Goal: Obtain resource: Download file/media

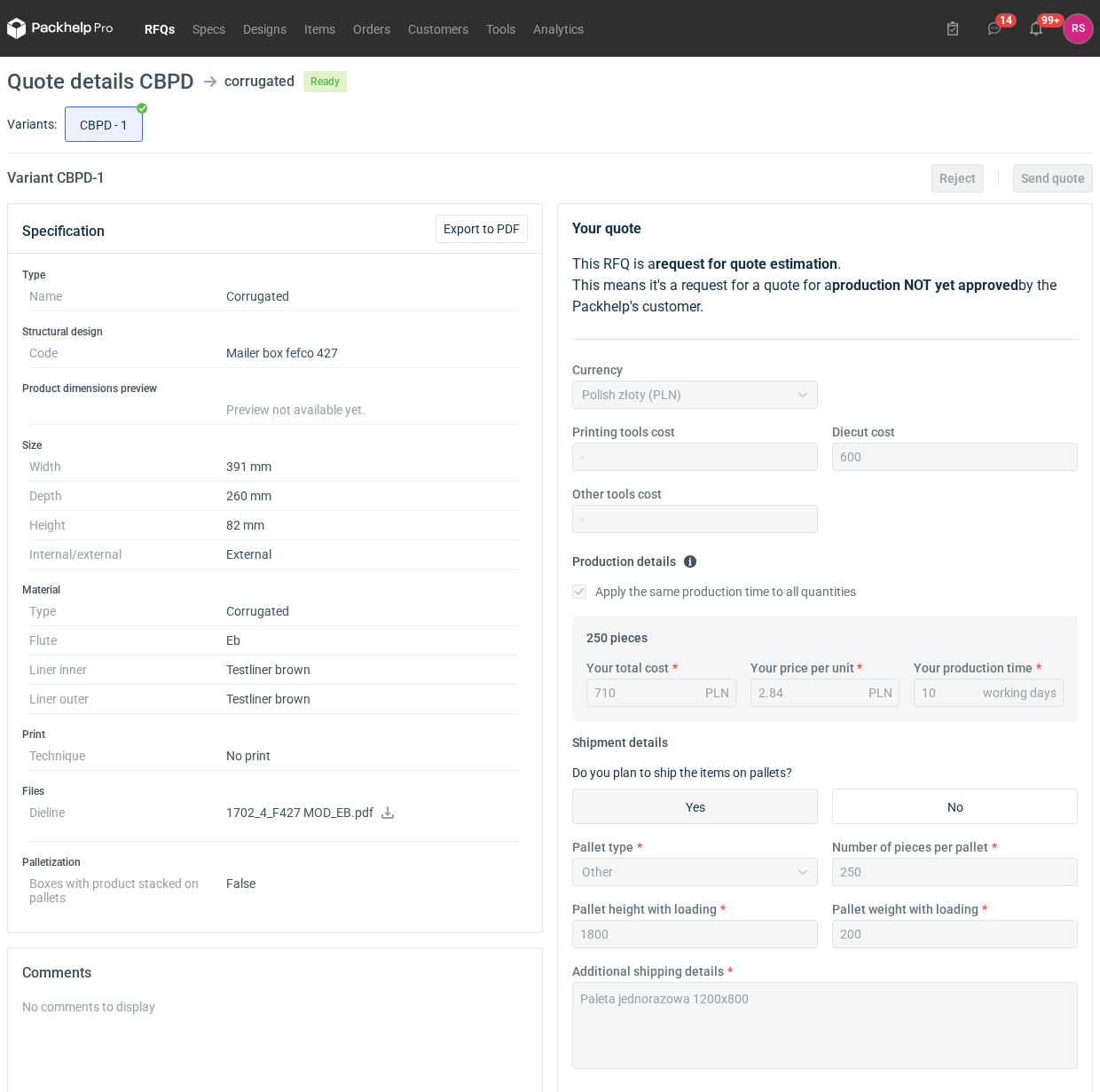
scroll to position [64, 0]
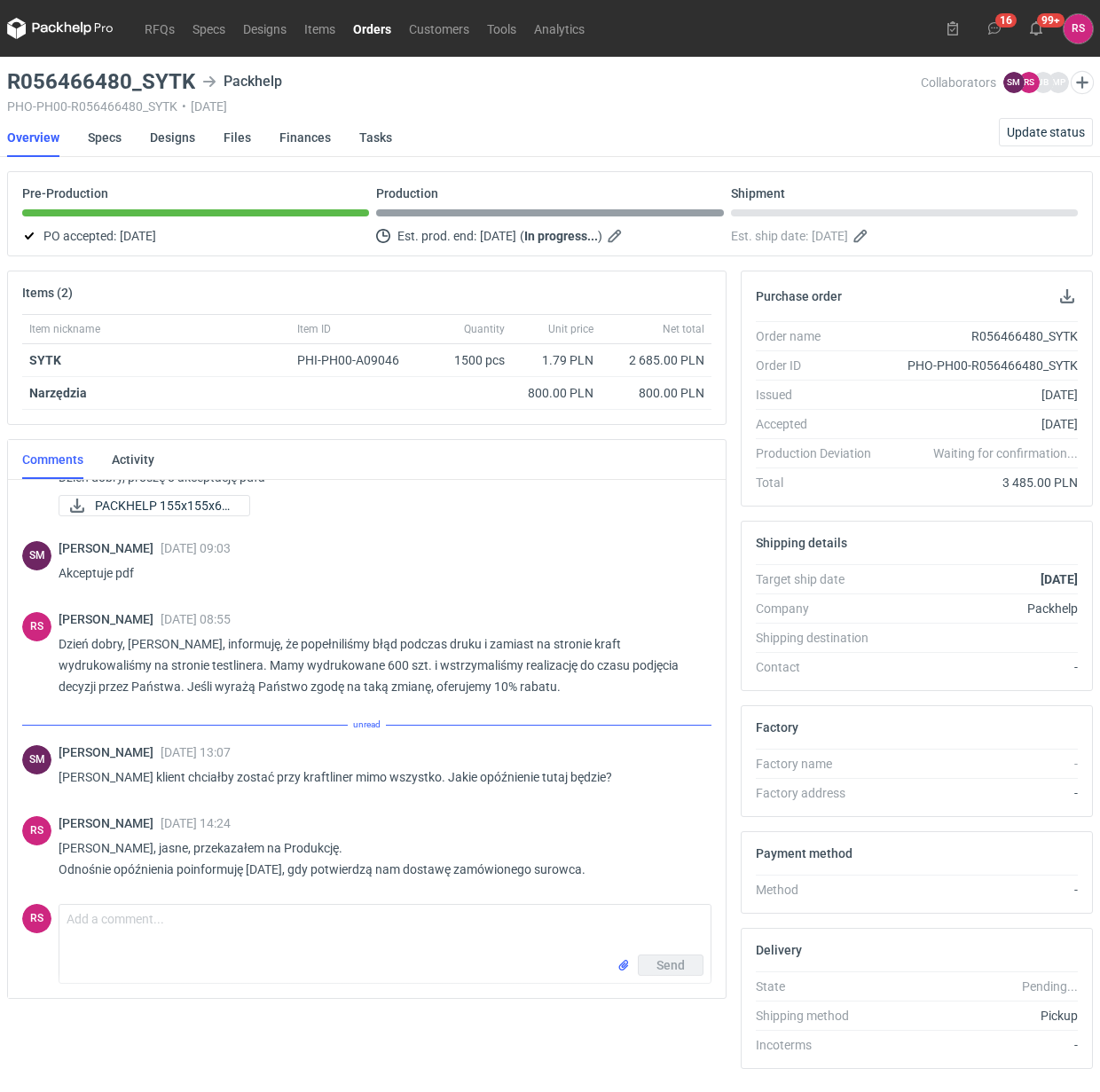
scroll to position [240, 0]
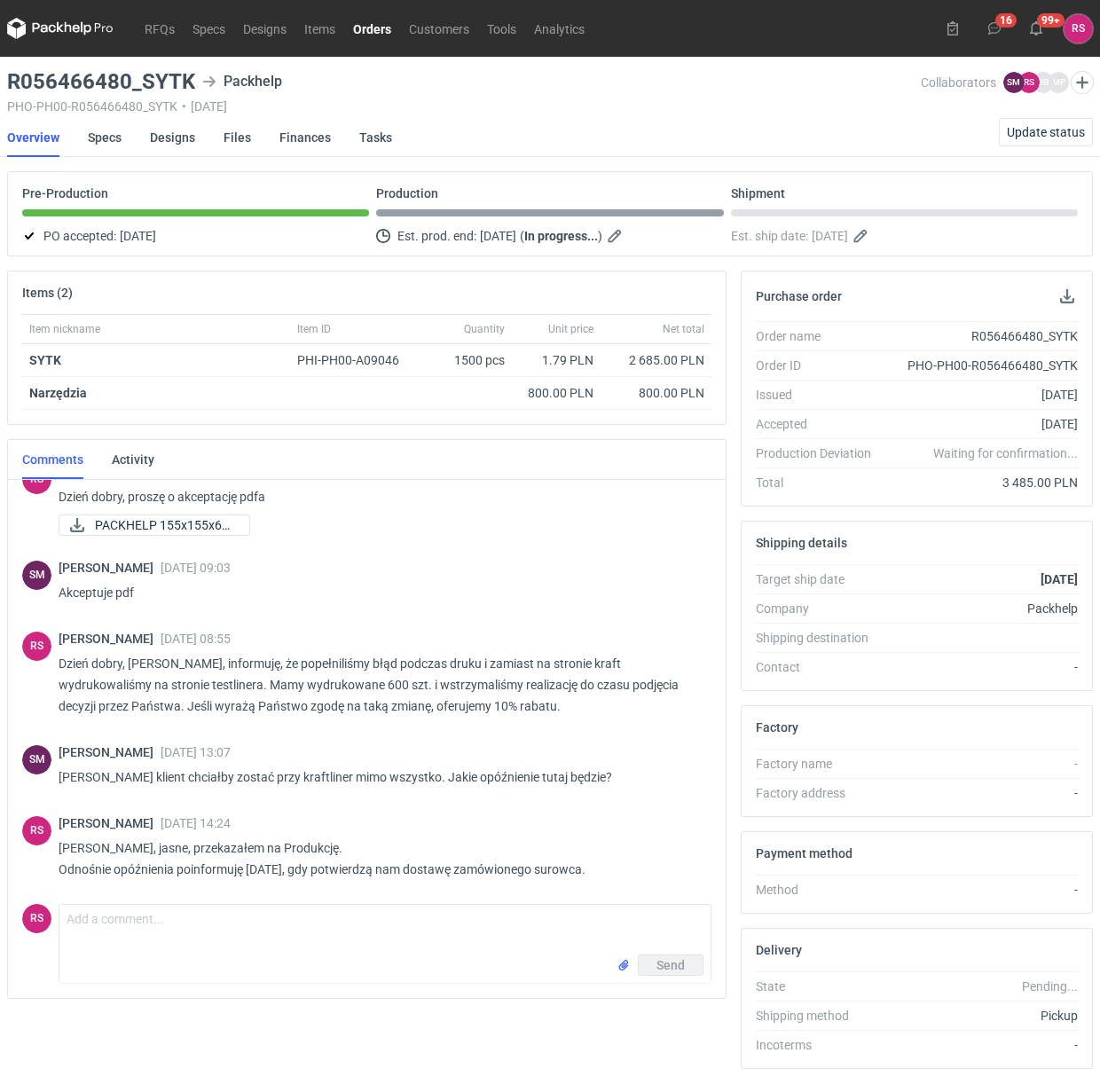
click at [373, 24] on link "Orders" at bounding box center [372, 28] width 56 height 21
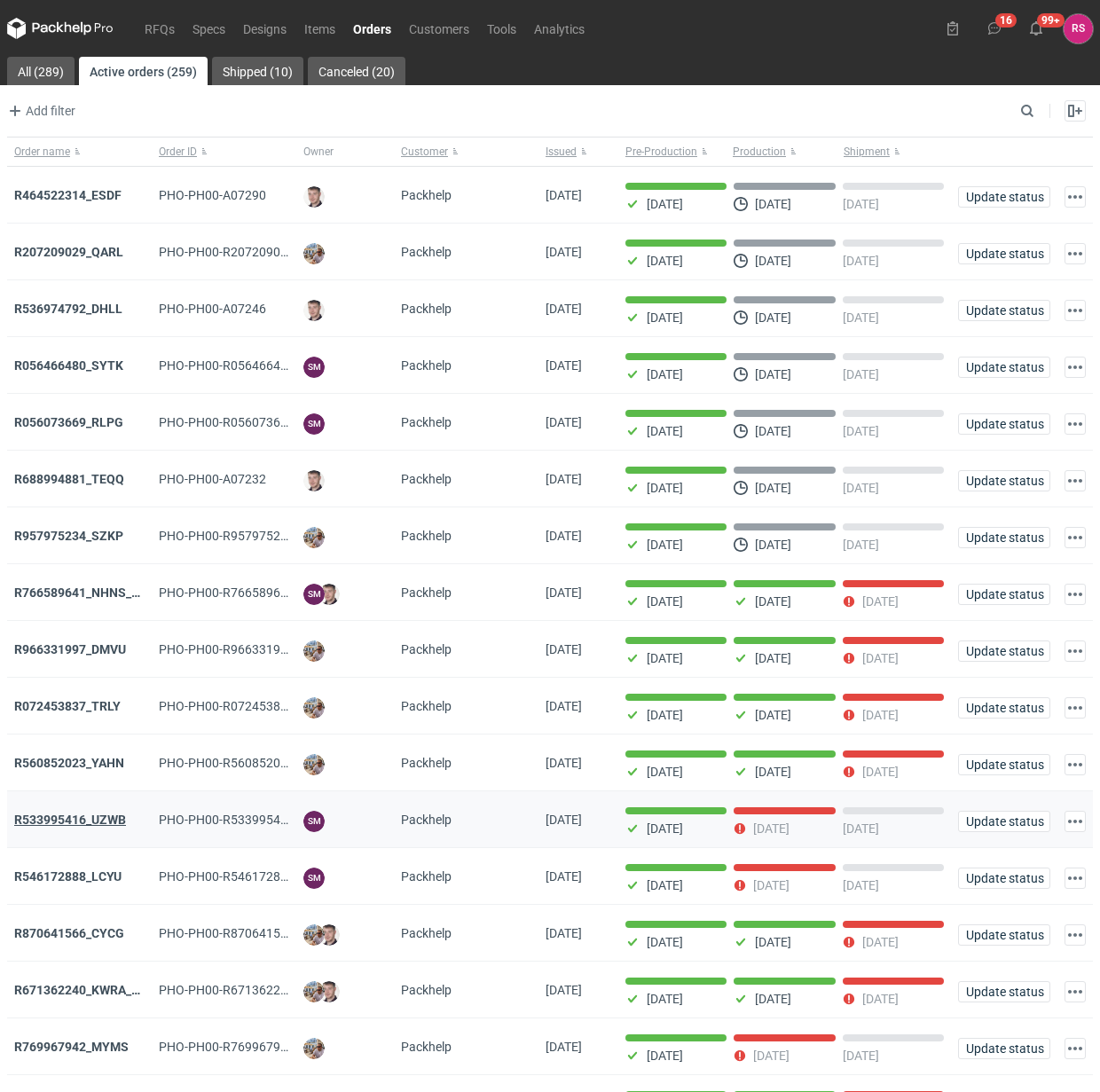
click at [103, 819] on strong "R533995416_UZWB" at bounding box center [70, 820] width 112 height 15
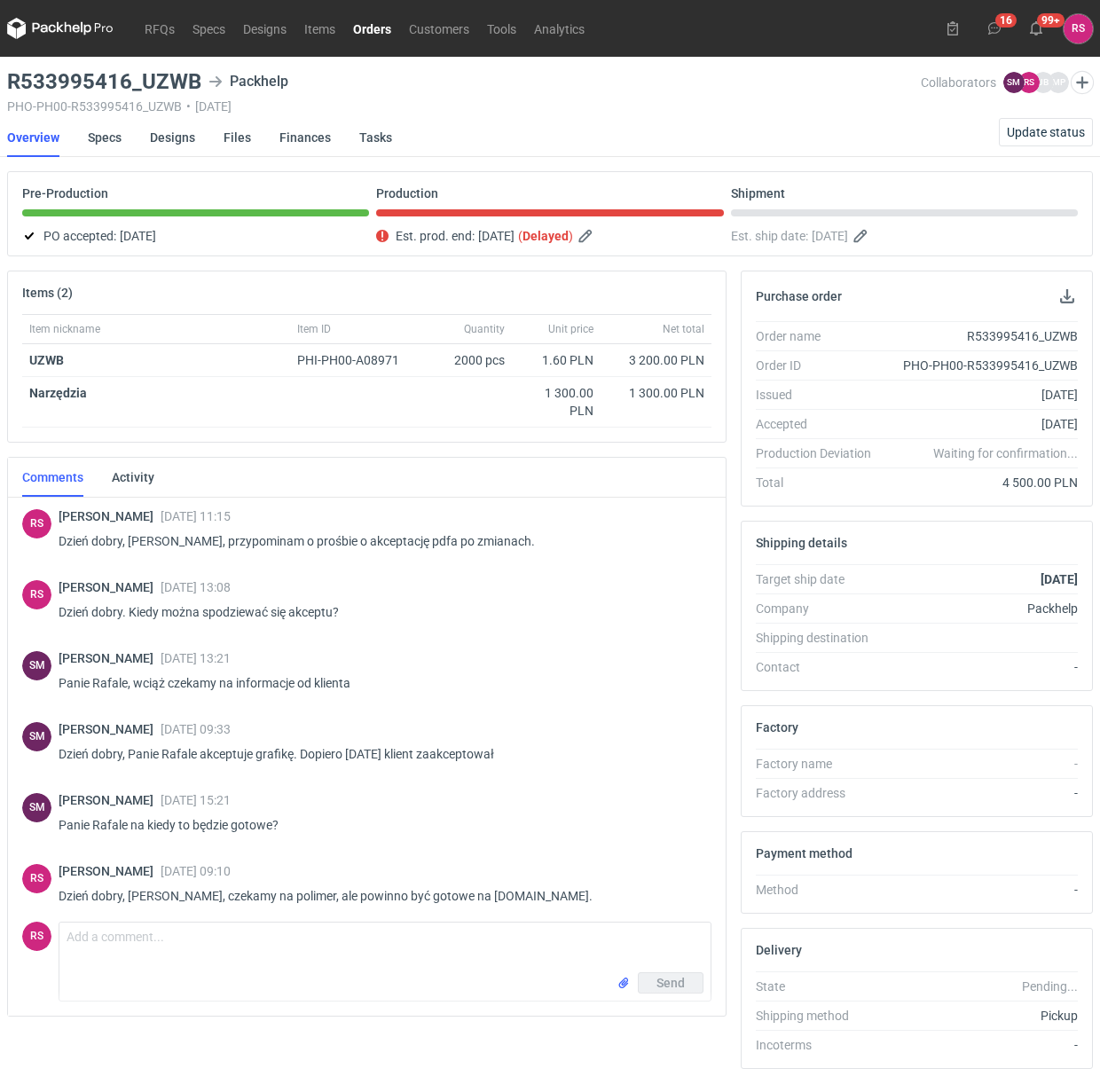
scroll to position [1154, 0]
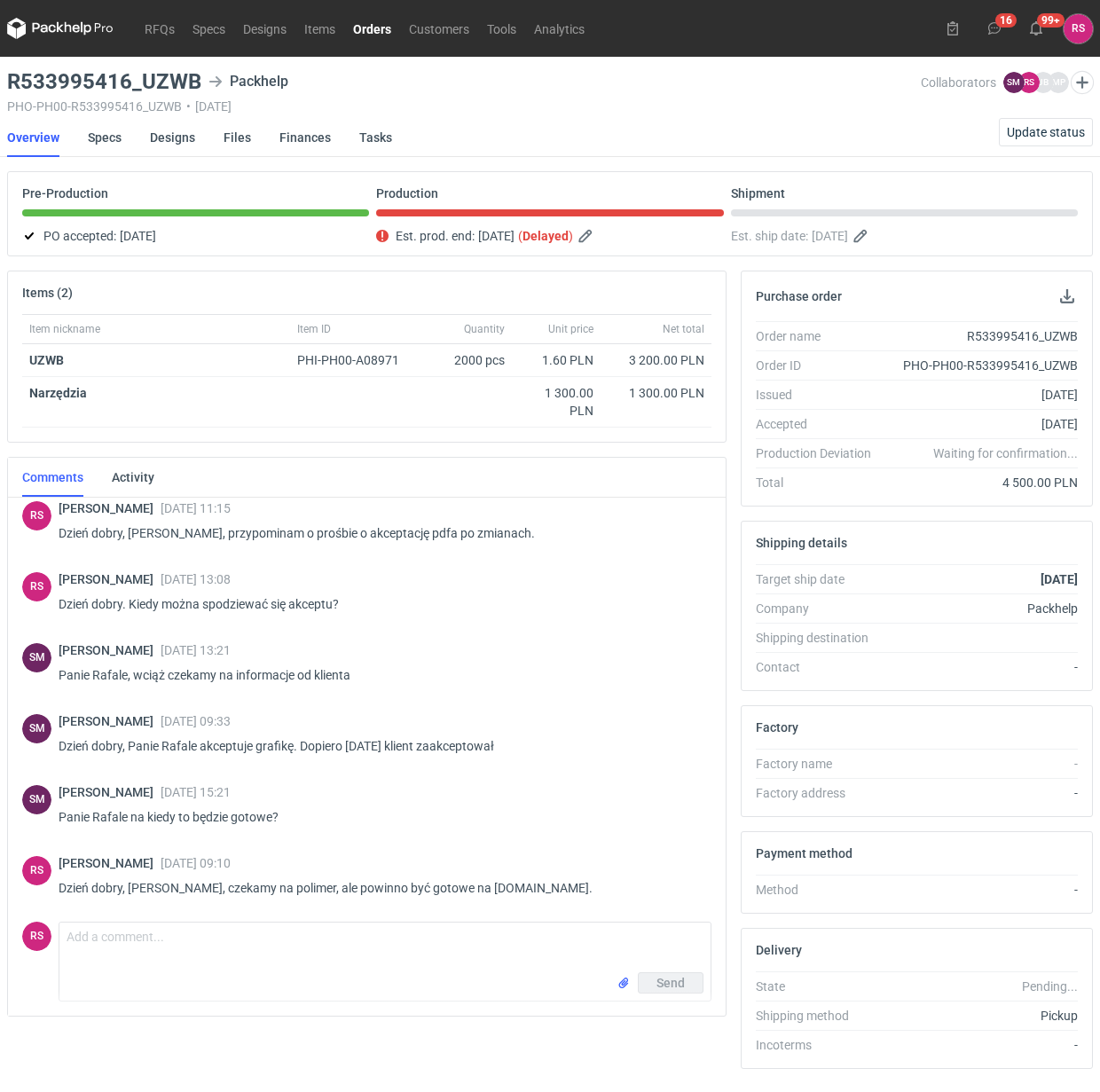
click at [377, 28] on link "Orders" at bounding box center [372, 28] width 56 height 21
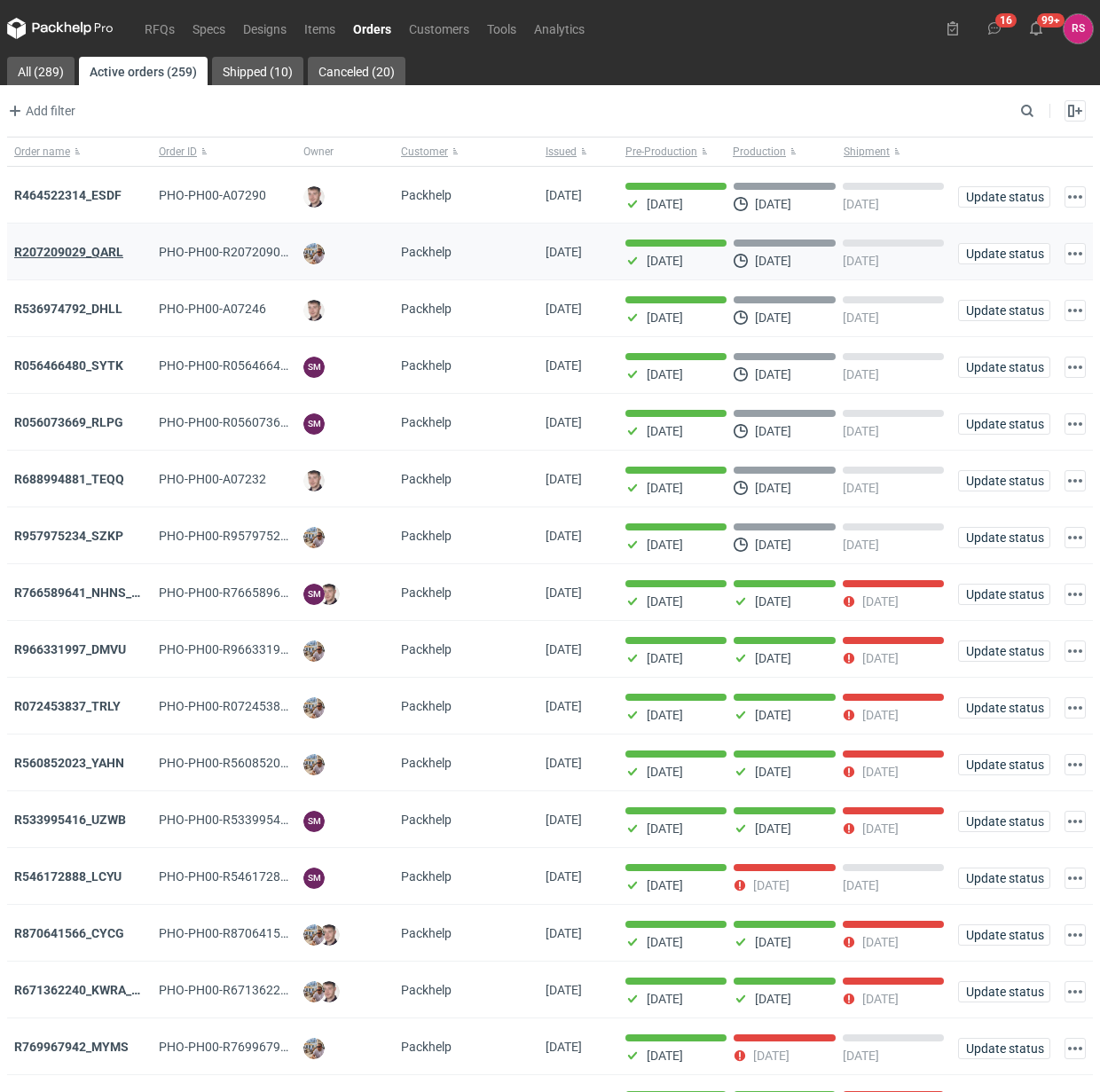
click at [90, 245] on strong "R207209029_QARL" at bounding box center [69, 252] width 109 height 15
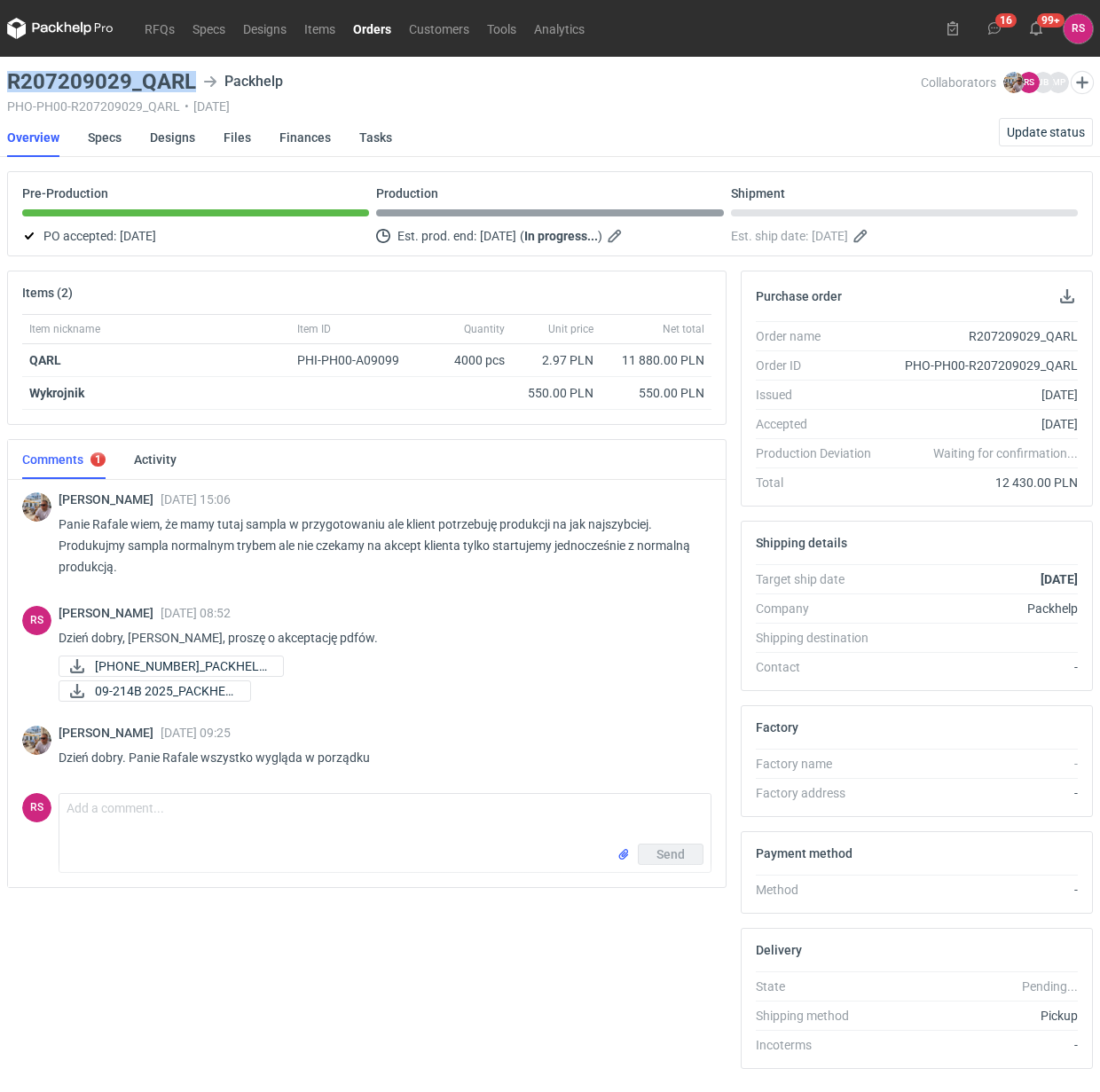
drag, startPoint x: 193, startPoint y: 85, endPoint x: 14, endPoint y: 83, distance: 179.0
click at [14, 83] on h3 "R207209029_QARL" at bounding box center [101, 82] width 189 height 21
copy h3 "R207209029_QARL"
click at [557, 699] on div "09-214B 2025_PACKHEL..." at bounding box center [378, 691] width 639 height 21
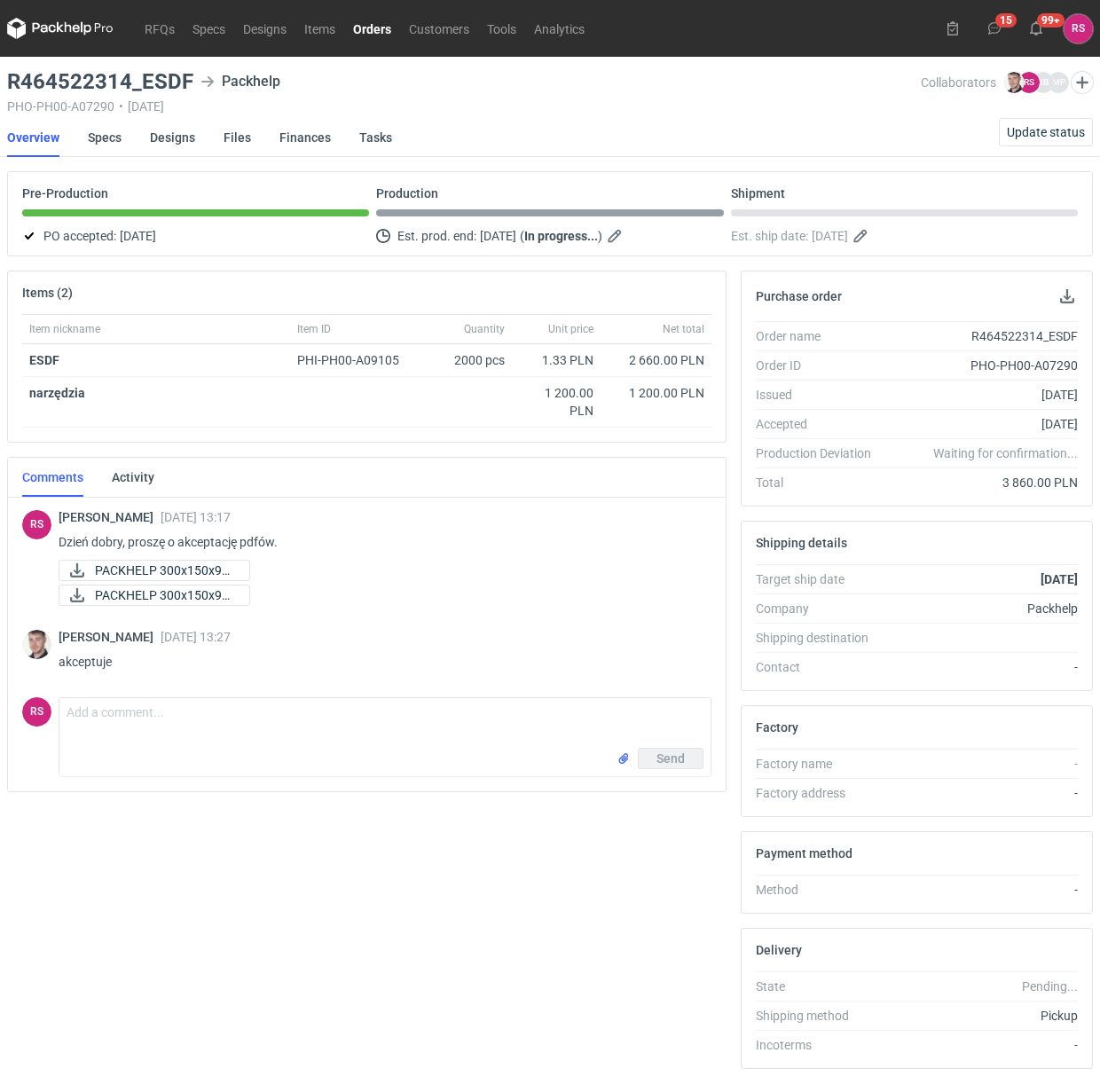
click at [370, 25] on link "Orders" at bounding box center [372, 28] width 56 height 21
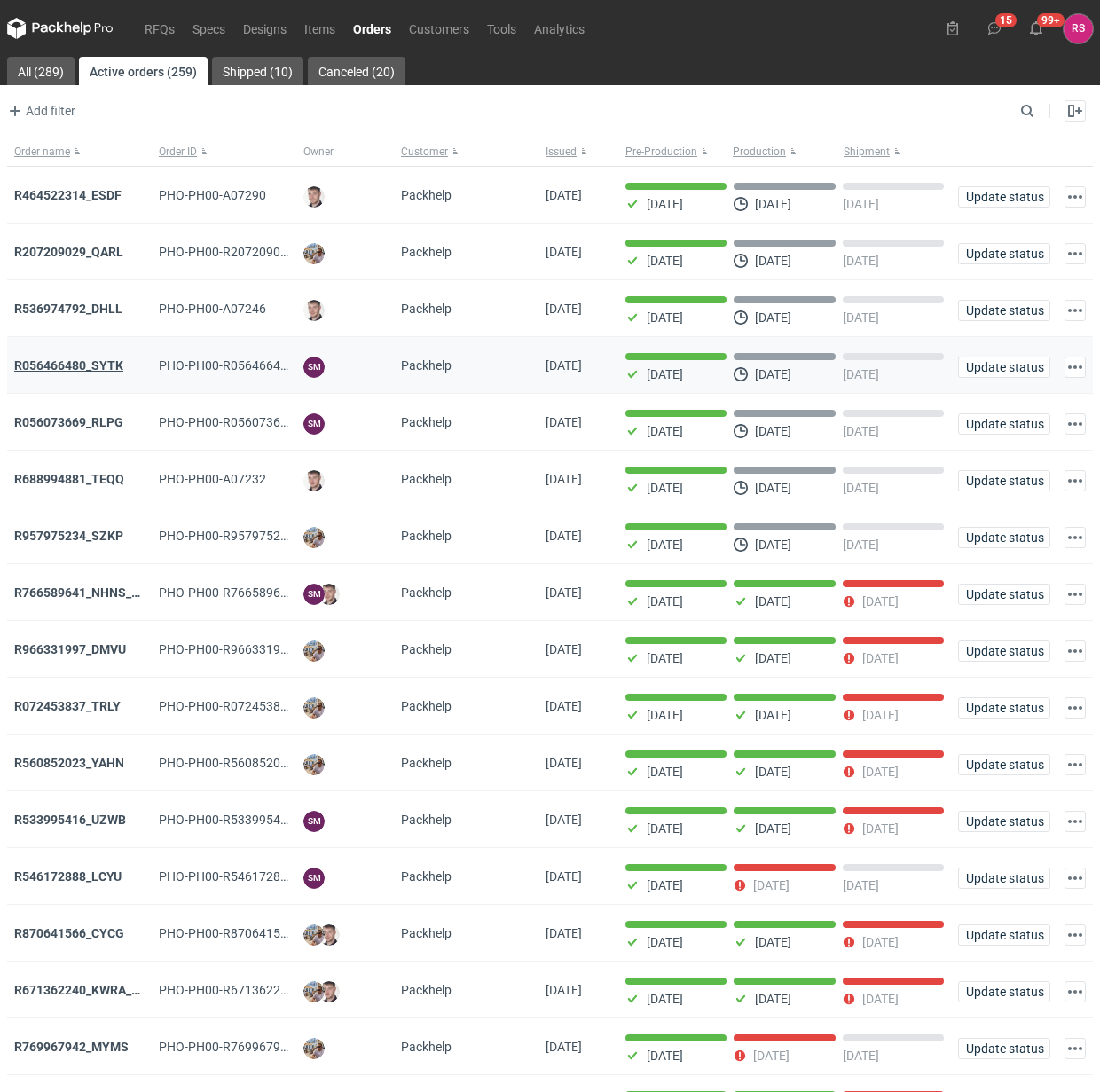
click at [66, 368] on strong "R056466480_SYTK" at bounding box center [69, 365] width 109 height 15
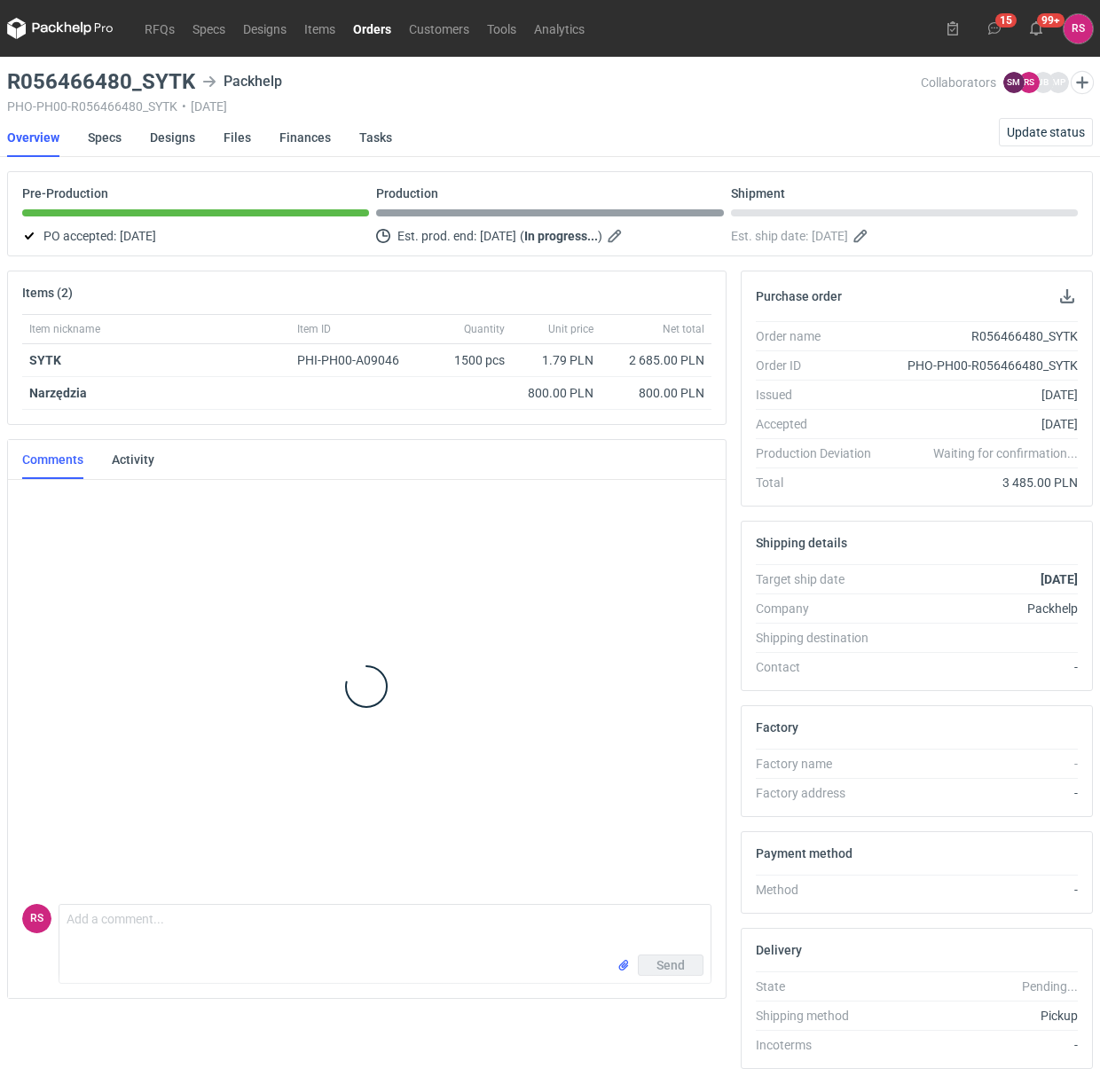
scroll to position [240, 0]
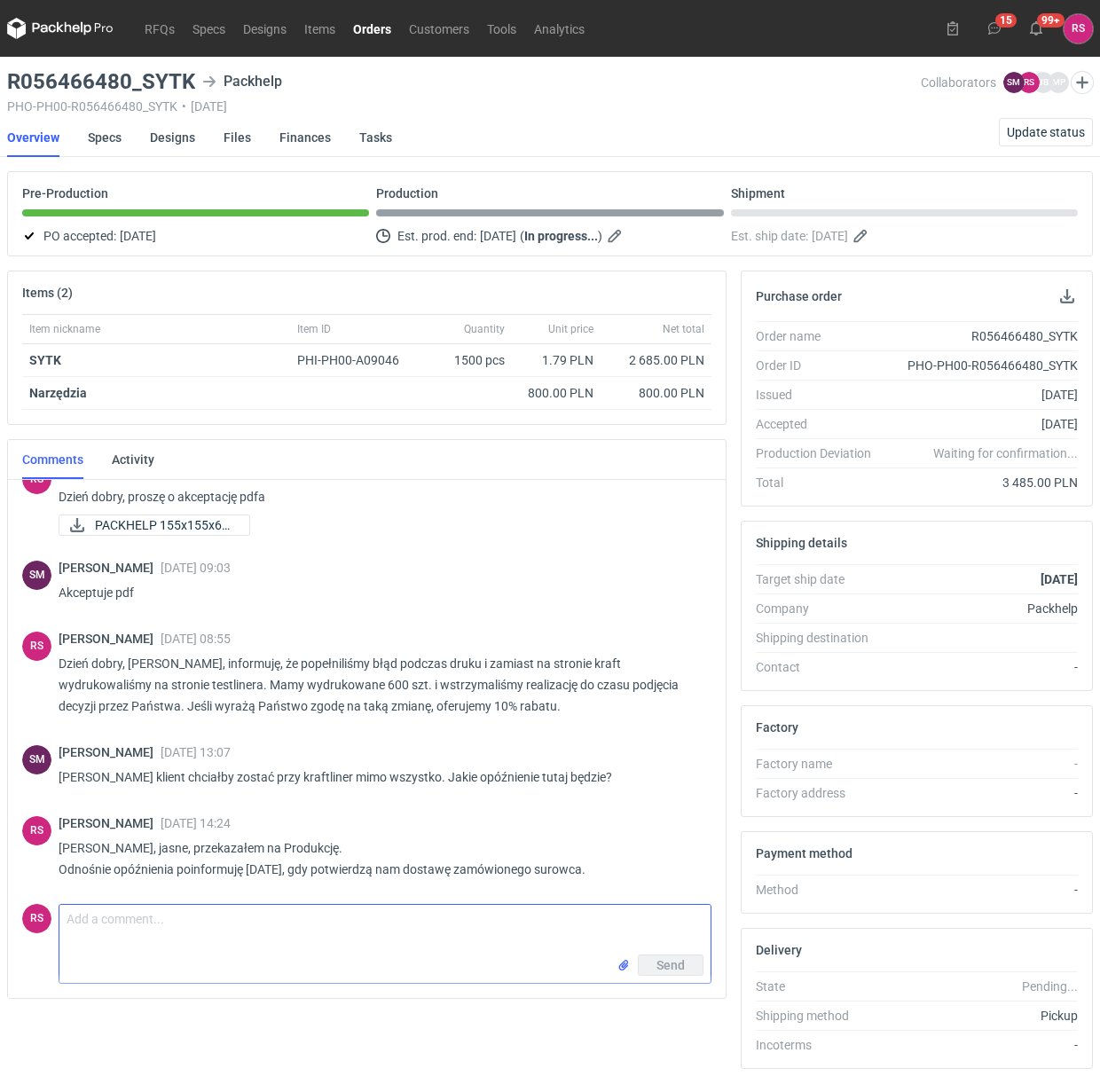
click at [281, 926] on textarea "Comment message" at bounding box center [385, 930] width 651 height 50
paste textarea "Tekturę mamy potwierdzoną na dostawę 10.10 Termin realizacji 15-16.10"
click at [247, 924] on textarea "Dzień dobry, [PERSON_NAME], Tekturę mamy potwierdzoną na dostawę 10.10 Termin r…" at bounding box center [385, 936] width 651 height 61
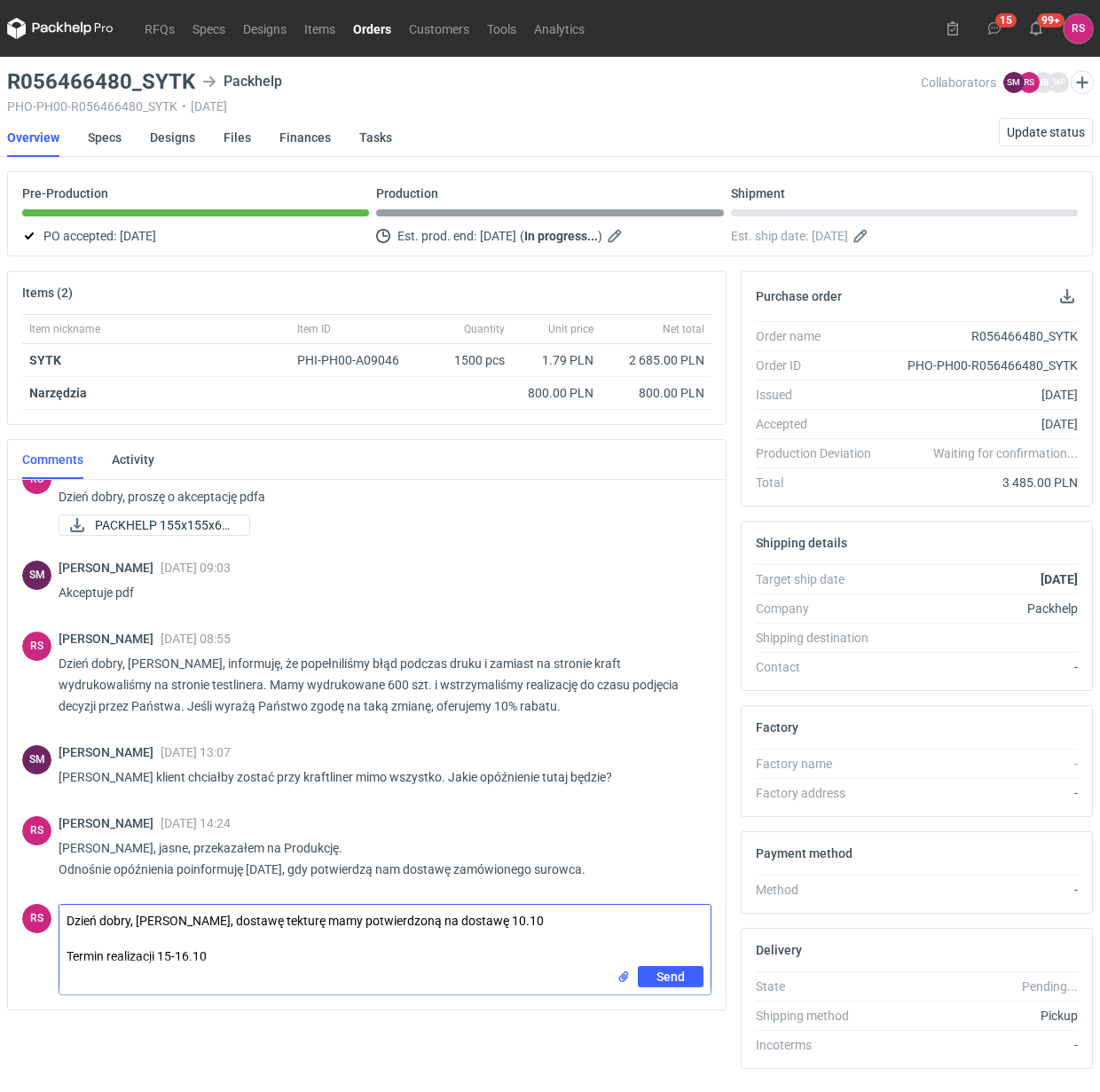
click at [326, 923] on textarea "Dzień dobry, [PERSON_NAME], dostawę tekturę mamy potwierdzoną na dostawę 10.10 …" at bounding box center [385, 936] width 651 height 61
click at [520, 923] on textarea "Dzień dobry, [PERSON_NAME], dostawę surowca mamy potwierdzoną na dostawę 10.10 …" at bounding box center [385, 936] width 651 height 61
click at [599, 924] on textarea "Dzień dobry, [PERSON_NAME], dostawę surowca mamy potwierdzoną na 10.10 Termin r…" at bounding box center [385, 936] width 651 height 61
click at [197, 938] on textarea "Dzień dobry, [PERSON_NAME], dostawę surowca mamy potwierdzoną na 10.10. Termin …" at bounding box center [385, 936] width 651 height 61
click at [77, 954] on textarea "Dzień dobry, [PERSON_NAME], dostawę surowca mamy potwierdzoną na 10.10. Termin …" at bounding box center [385, 936] width 651 height 61
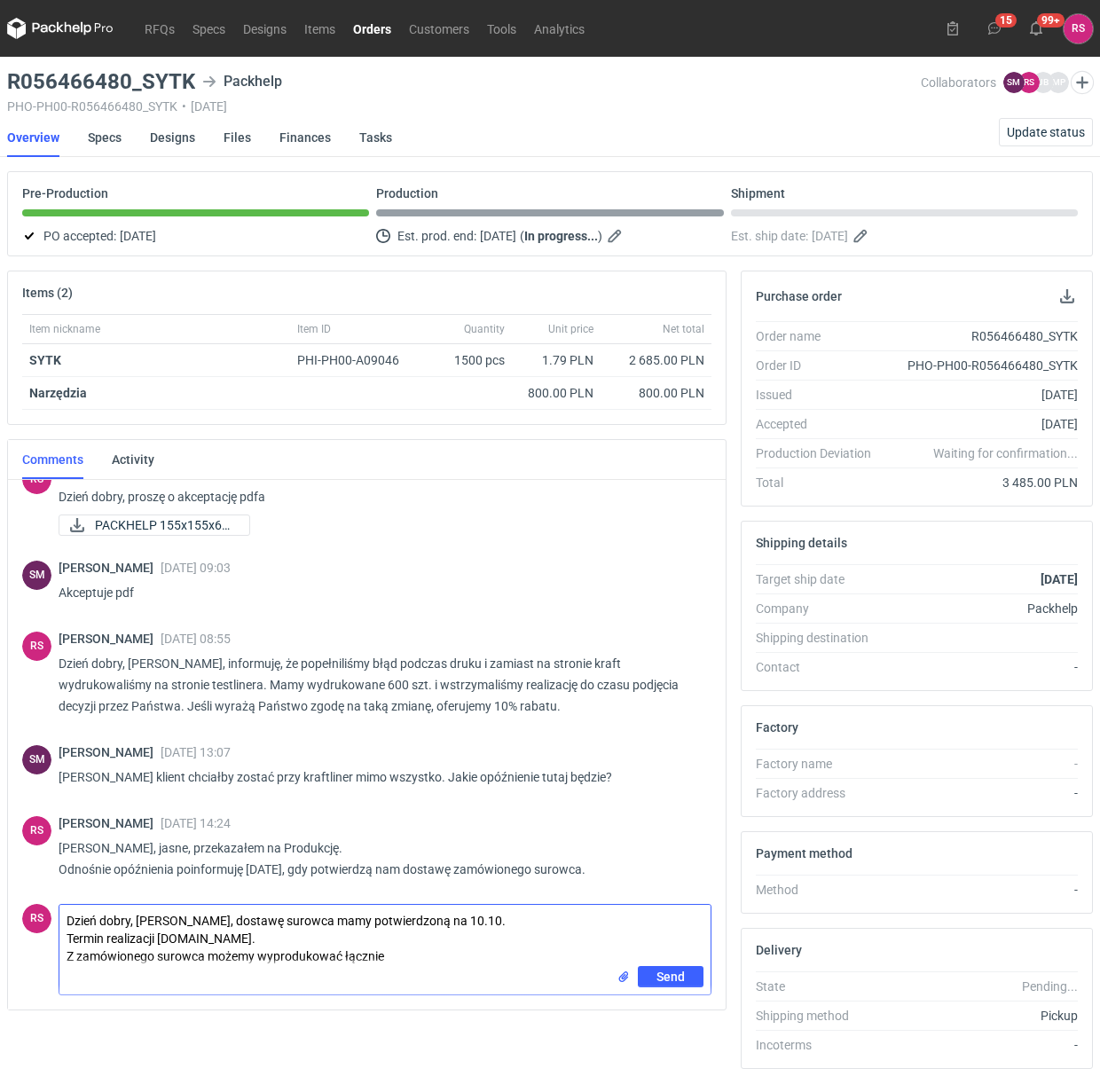
click at [406, 951] on textarea "Dzień dobry, [PERSON_NAME], dostawę surowca mamy potwierdzoną na 10.10. Termin …" at bounding box center [385, 936] width 651 height 61
click at [206, 959] on textarea "Dzień dobry, [PERSON_NAME], dostawę surowca mamy potwierdzoną na 10.10. Termin …" at bounding box center [385, 936] width 651 height 61
click at [623, 957] on textarea "Dzień dobry, [PERSON_NAME], dostawę surowca mamy potwierdzoną na 10.10. Termin …" at bounding box center [385, 944] width 651 height 79
click at [306, 977] on textarea "Dzień dobry, [PERSON_NAME], dostawę surowca mamy potwierdzoną na 10.10. Termin …" at bounding box center [385, 944] width 651 height 79
type textarea "Dzień dobry, [PERSON_NAME], dostawę surowca mamy potwierdzoną na 10.10. Termin …"
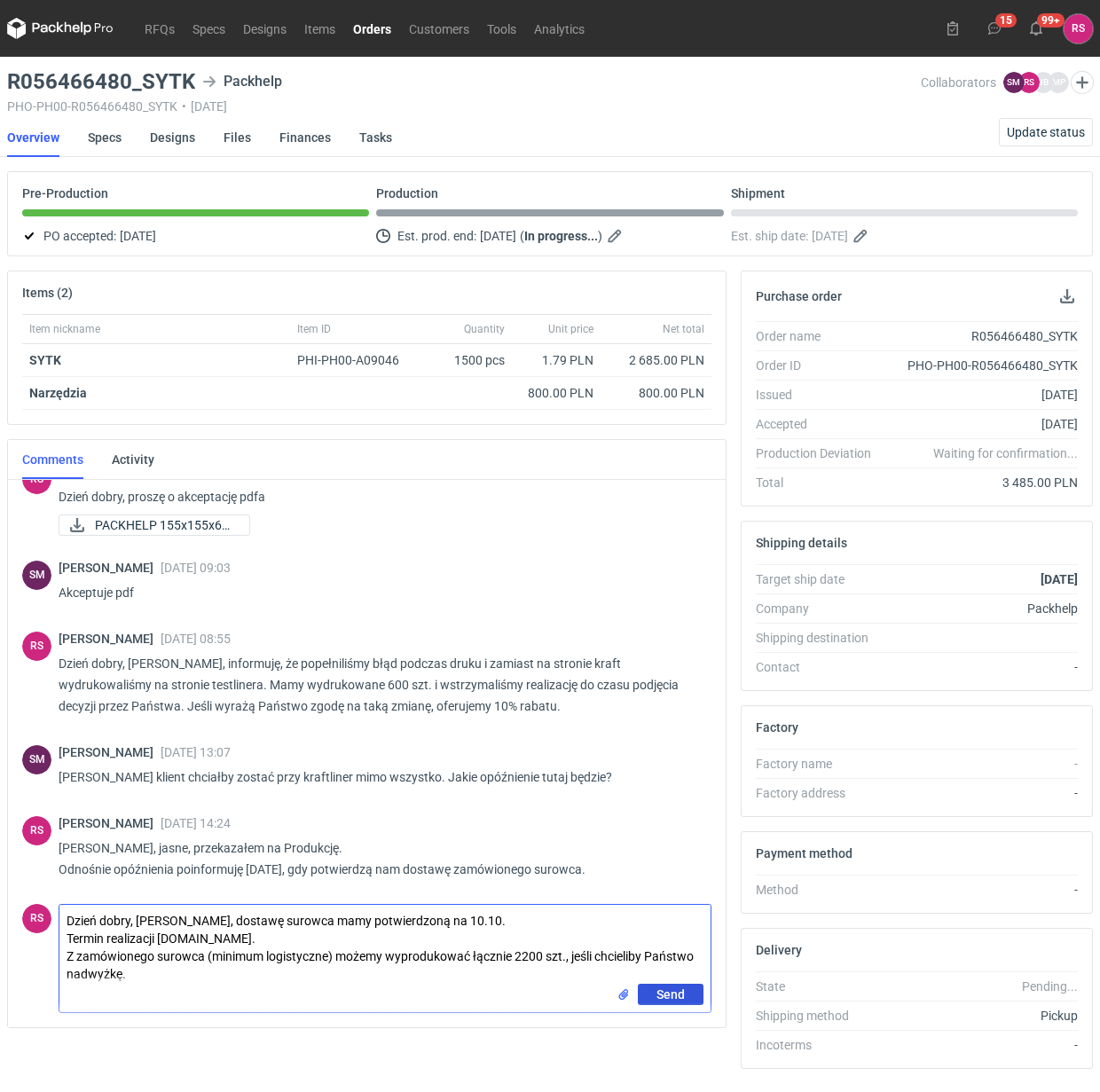
click at [668, 988] on span "Send" at bounding box center [670, 994] width 28 height 13
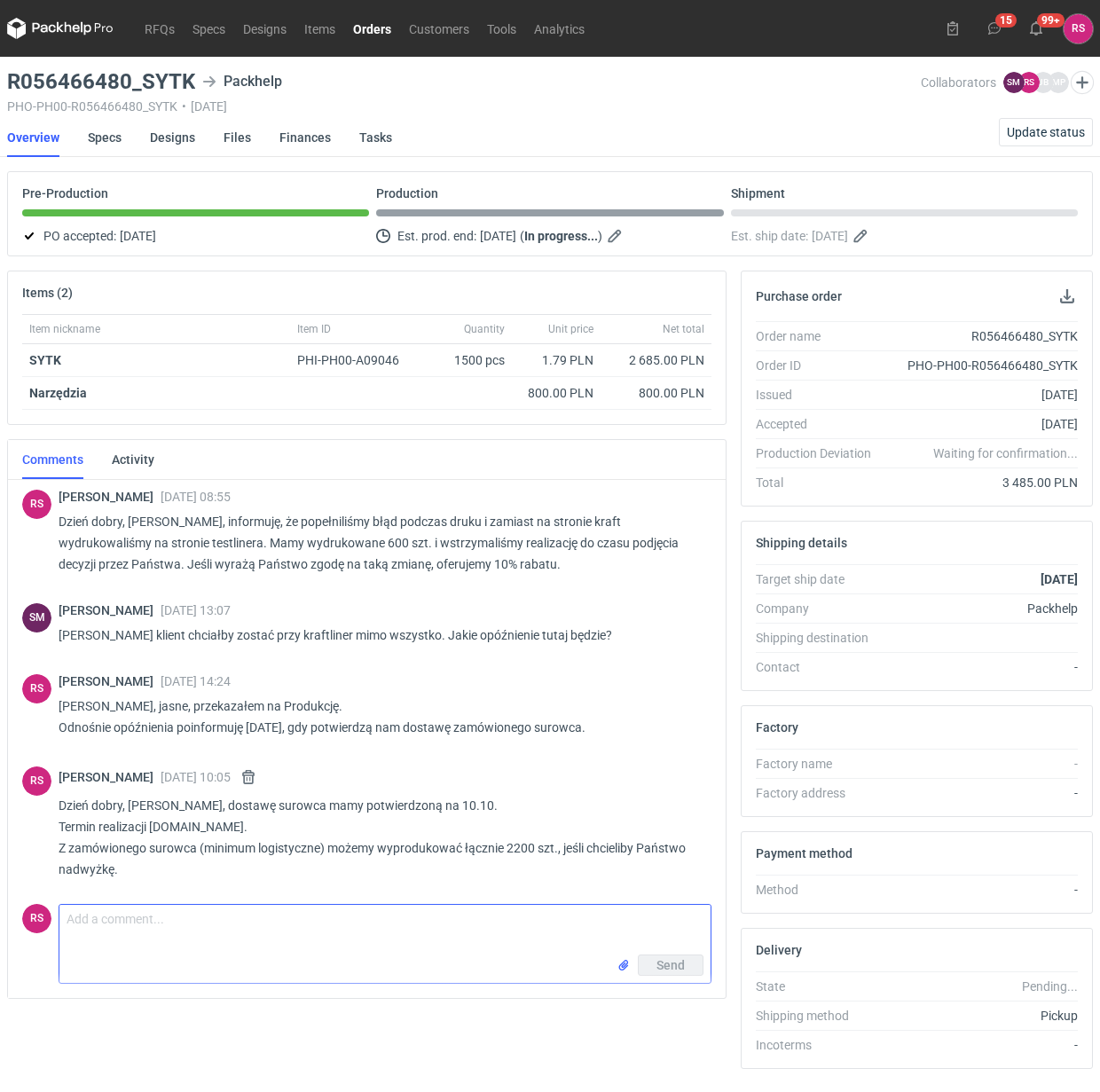
scroll to position [375, 0]
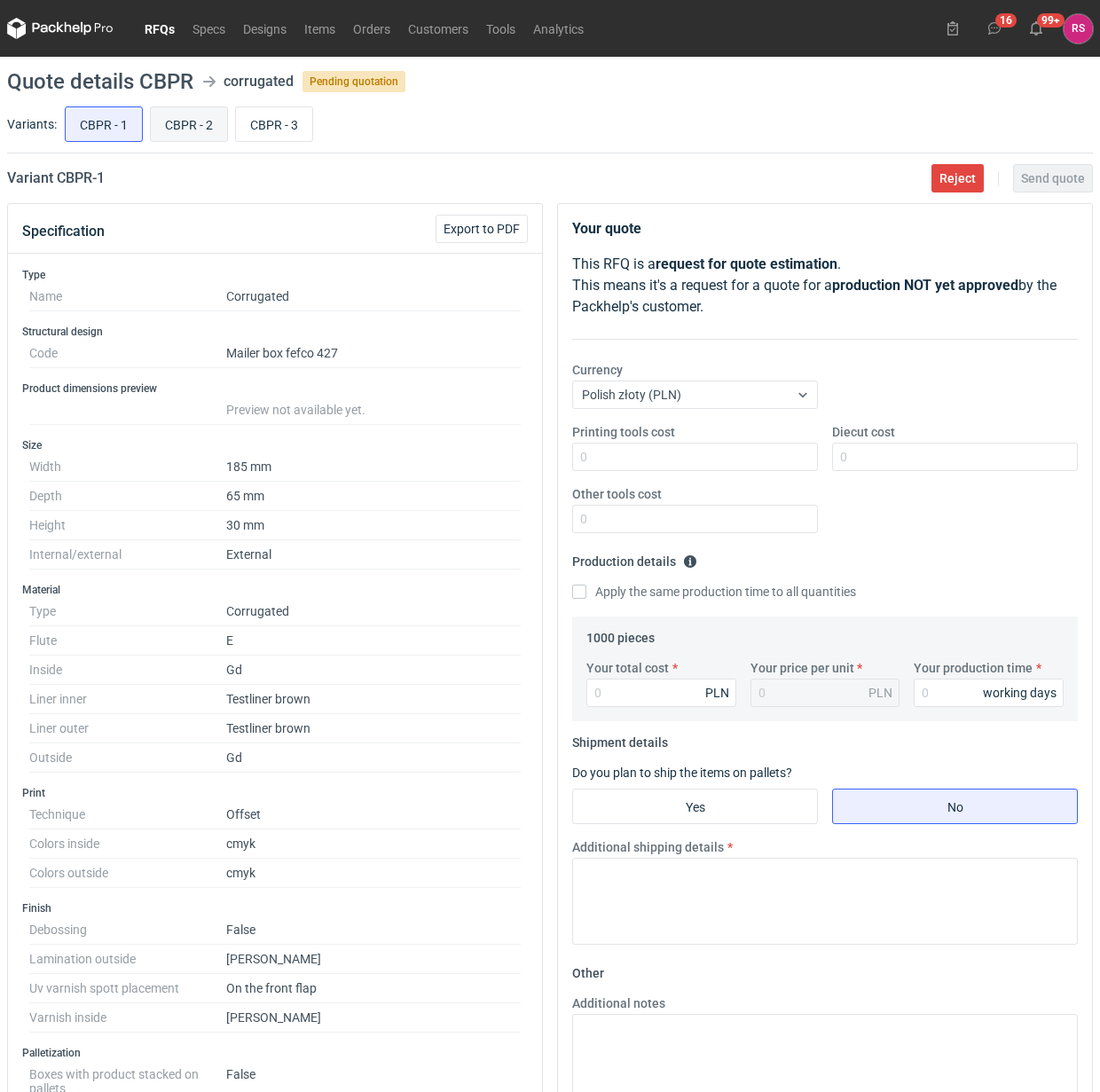
click at [197, 128] on input "CBPR - 2" at bounding box center [189, 124] width 77 height 34
radio input "true"
click at [289, 128] on input "CBPR - 3" at bounding box center [274, 124] width 77 height 34
radio input "true"
click at [107, 129] on input "CBPR - 1" at bounding box center [104, 124] width 77 height 34
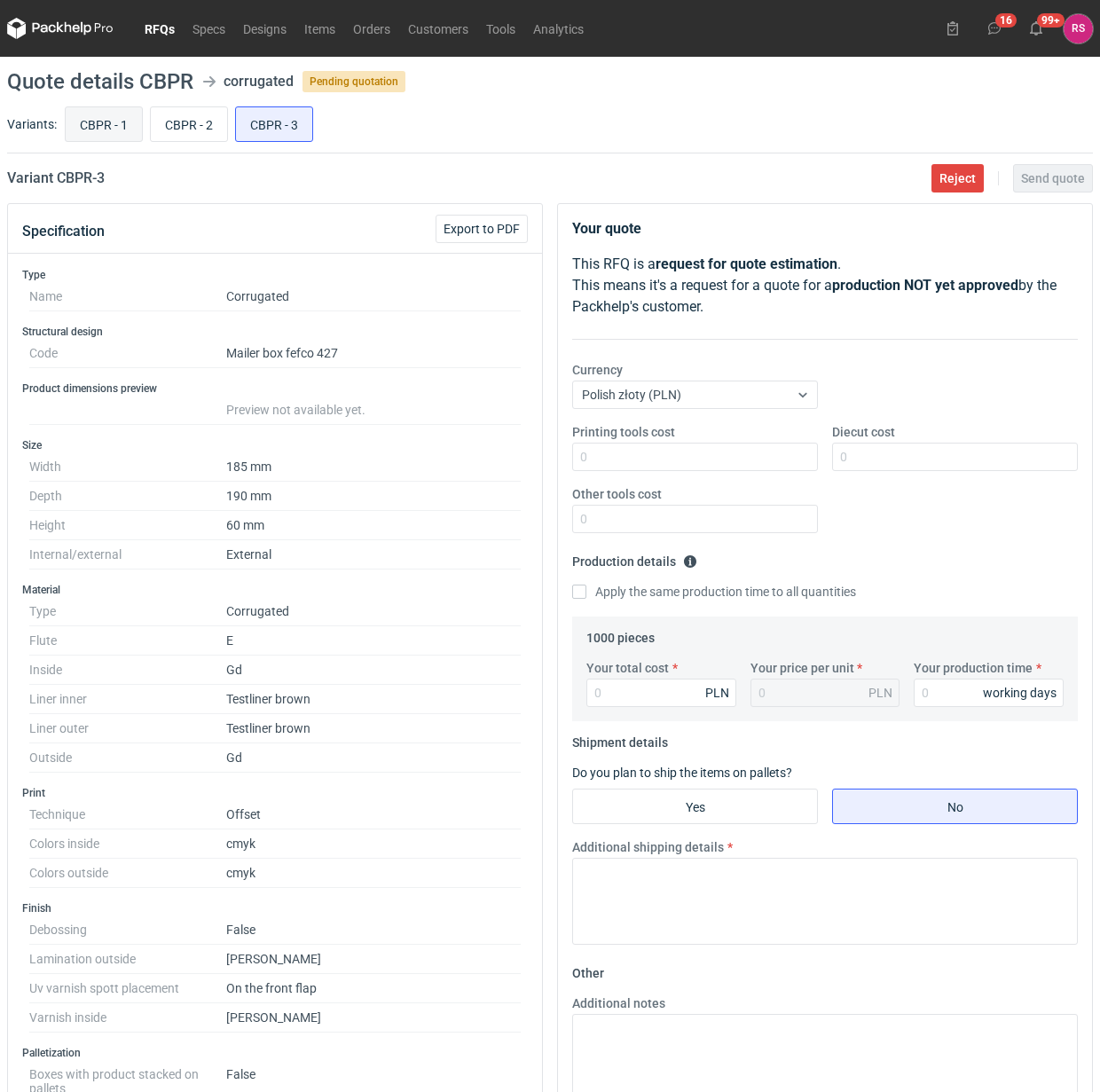
radio input "true"
click at [491, 228] on span "Export to PDF" at bounding box center [482, 228] width 77 height 13
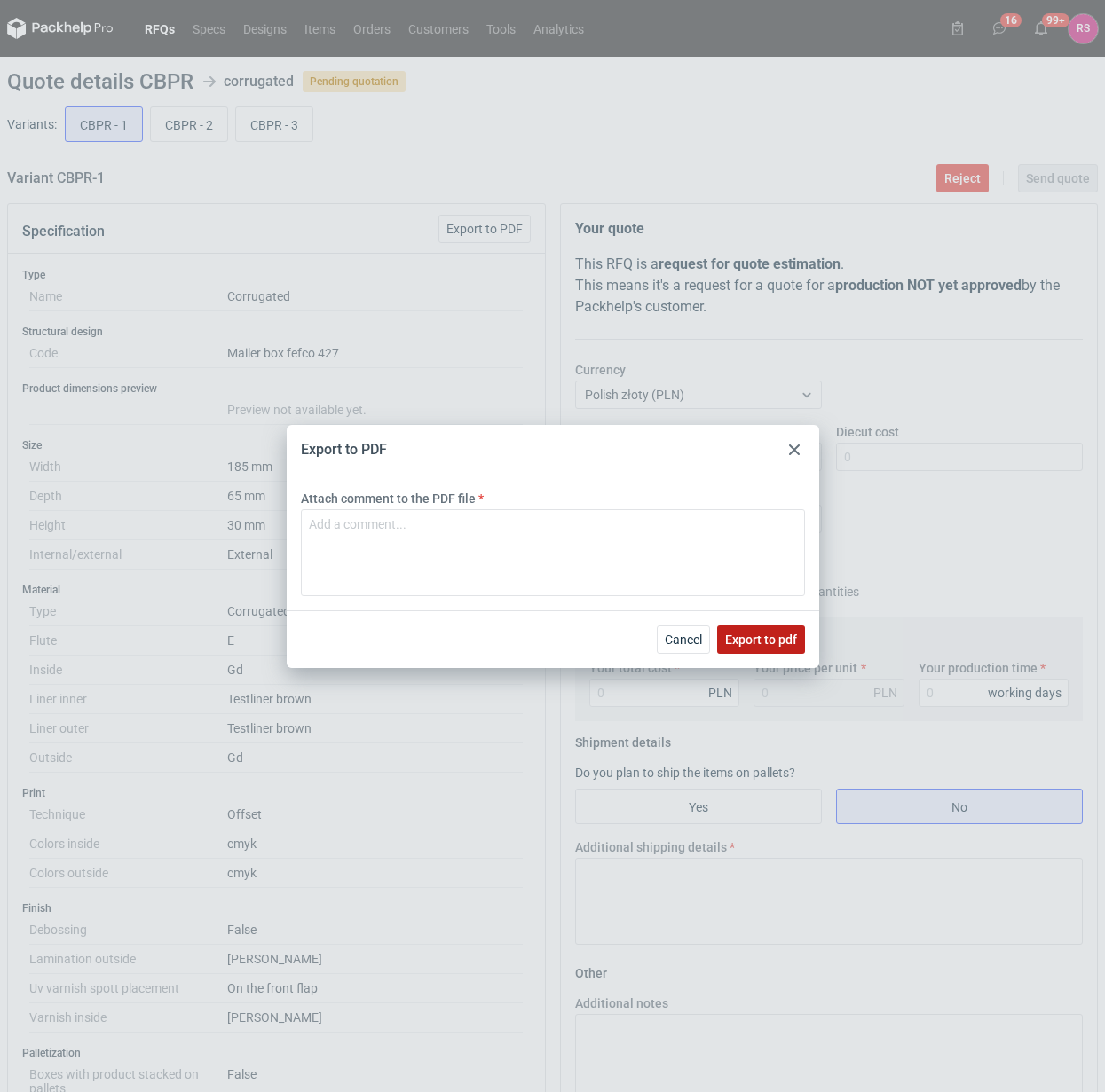
click at [763, 636] on span "Export to pdf" at bounding box center [761, 639] width 72 height 13
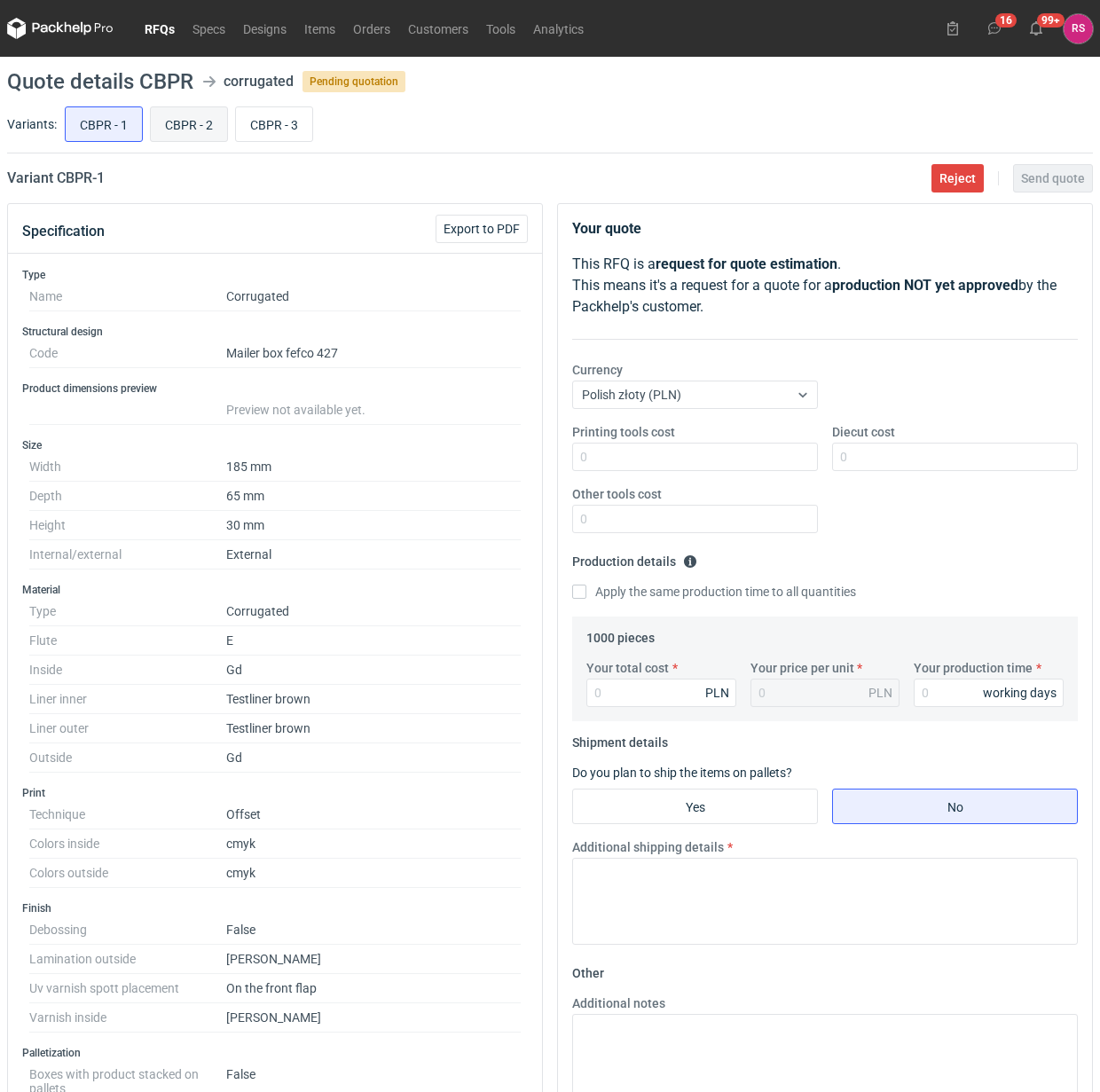
click at [197, 126] on input "CBPR - 2" at bounding box center [189, 124] width 77 height 34
radio input "true"
click at [496, 228] on span "Export to PDF" at bounding box center [482, 228] width 77 height 13
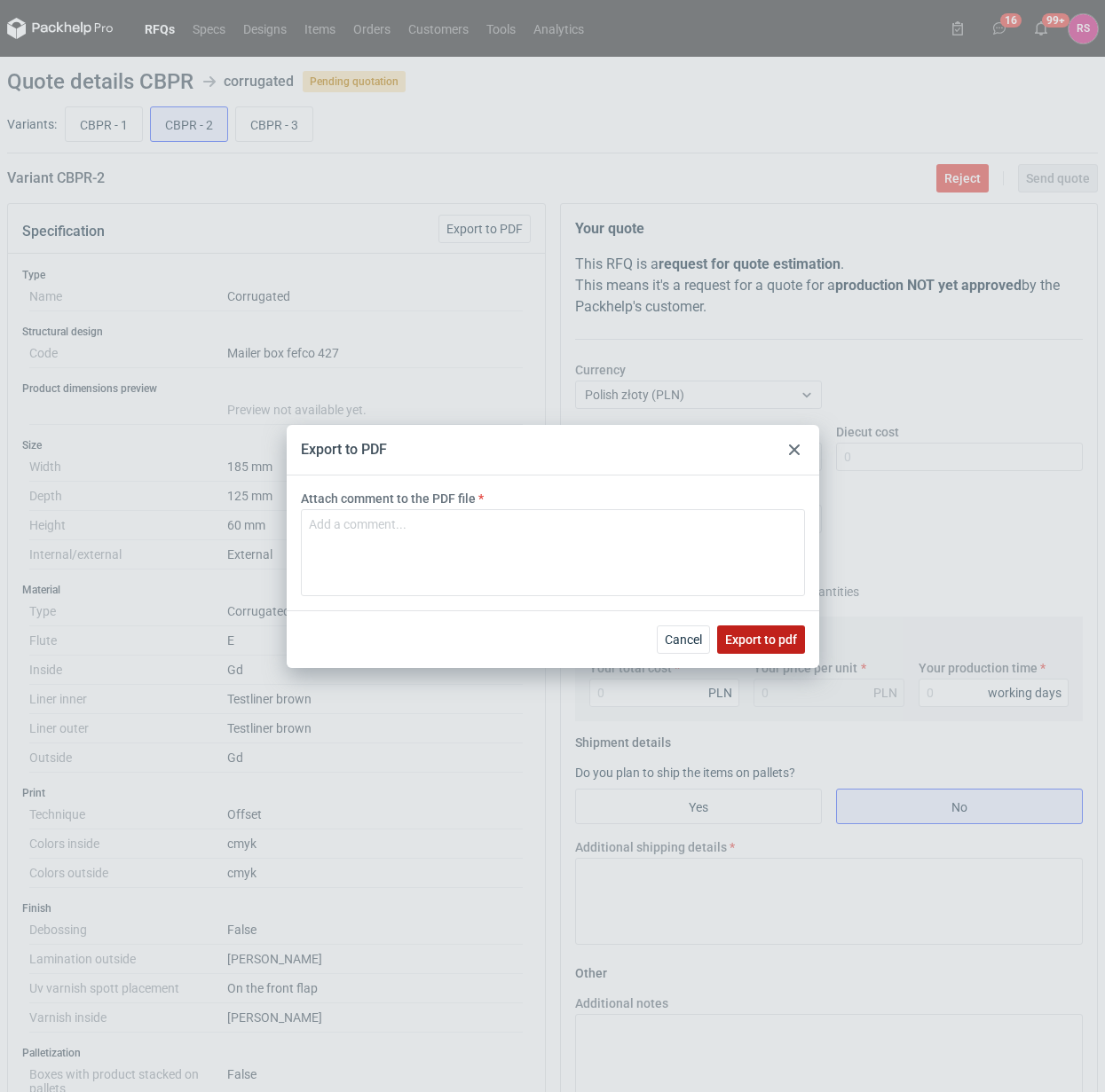
click at [763, 643] on span "Export to pdf" at bounding box center [761, 639] width 72 height 13
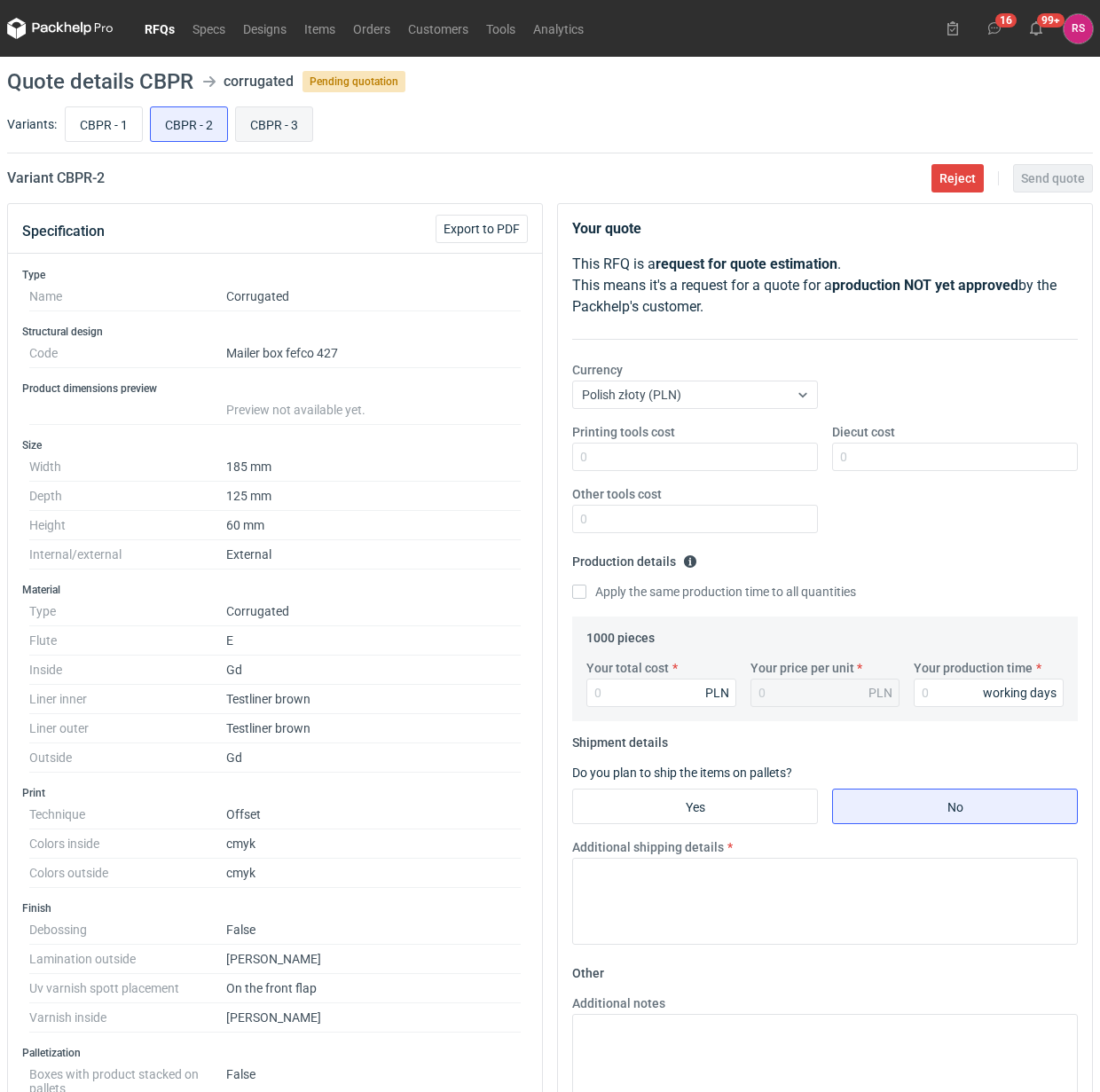
click at [275, 121] on input "CBPR - 3" at bounding box center [274, 124] width 77 height 34
radio input "true"
click at [479, 226] on span "Export to PDF" at bounding box center [482, 228] width 77 height 13
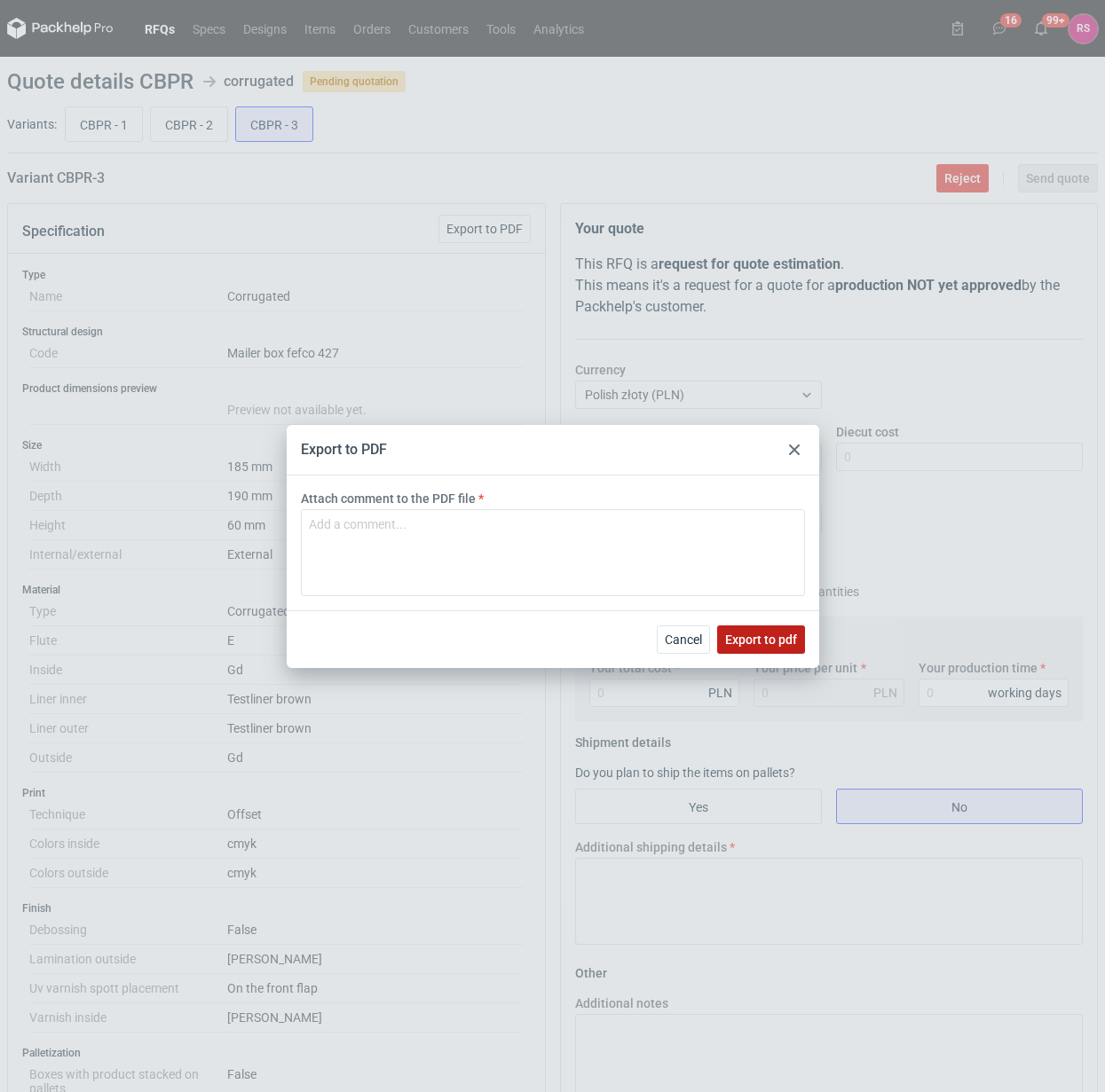
click at [770, 633] on span "Export to pdf" at bounding box center [761, 639] width 72 height 13
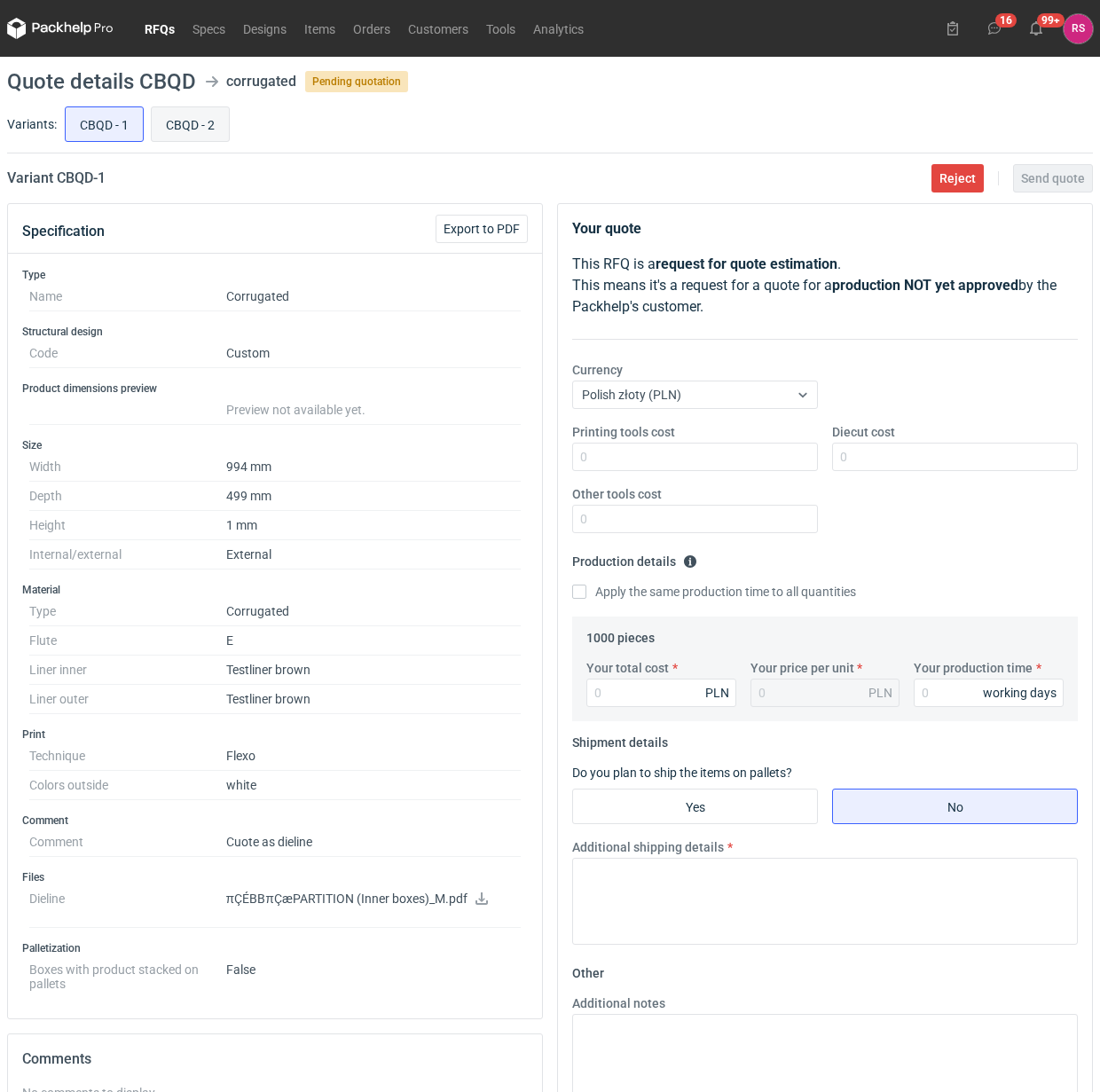
click at [198, 124] on input "CBQD - 2" at bounding box center [189, 124] width 77 height 34
radio input "true"
click at [104, 124] on input "CBQD - 1" at bounding box center [104, 124] width 77 height 34
radio input "true"
click at [173, 124] on input "CBQD - 2" at bounding box center [189, 124] width 77 height 34
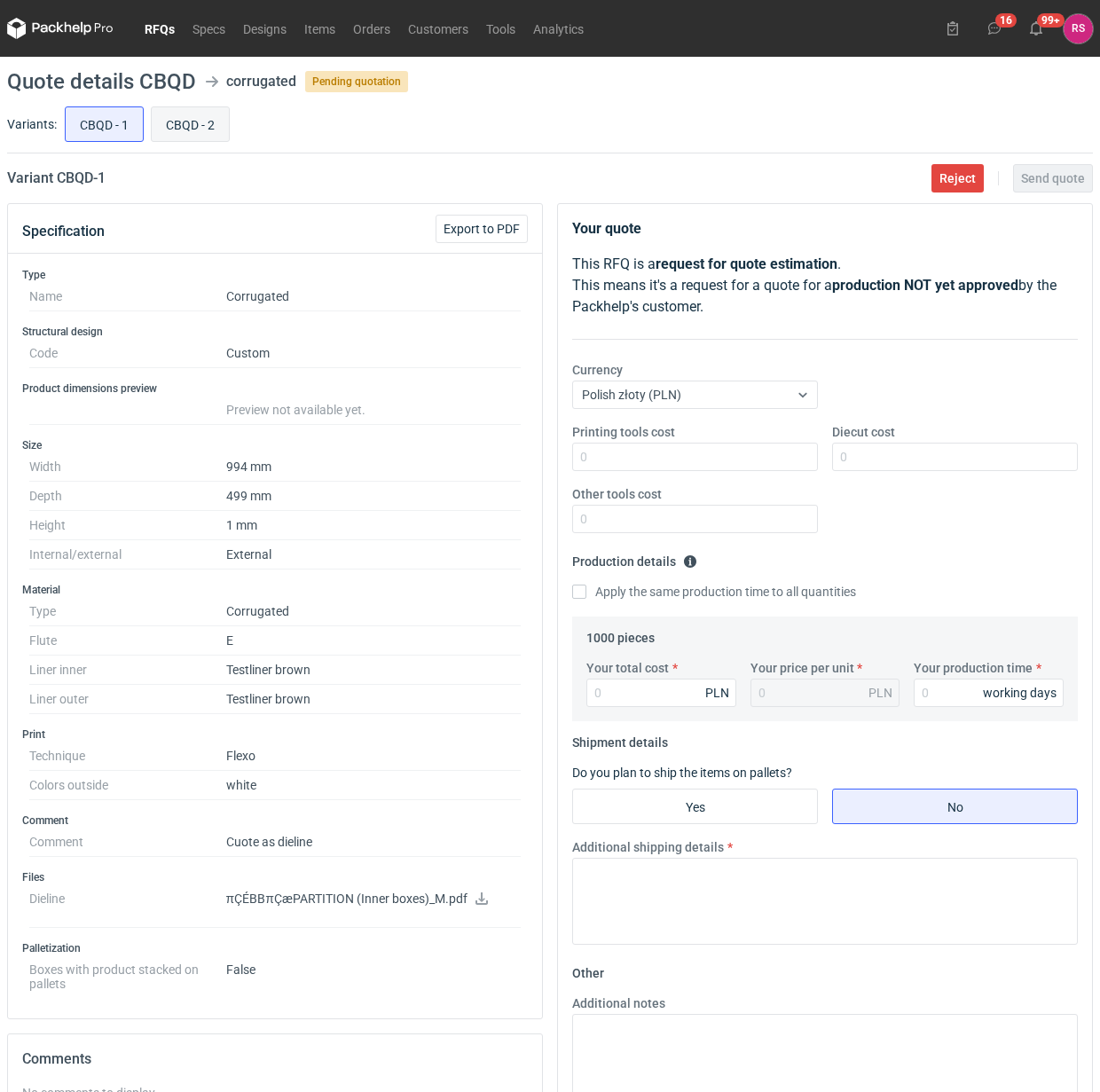
radio input "true"
click at [108, 121] on input "CBQD - 1" at bounding box center [104, 124] width 77 height 34
radio input "true"
click at [491, 222] on span "Export to PDF" at bounding box center [482, 228] width 77 height 13
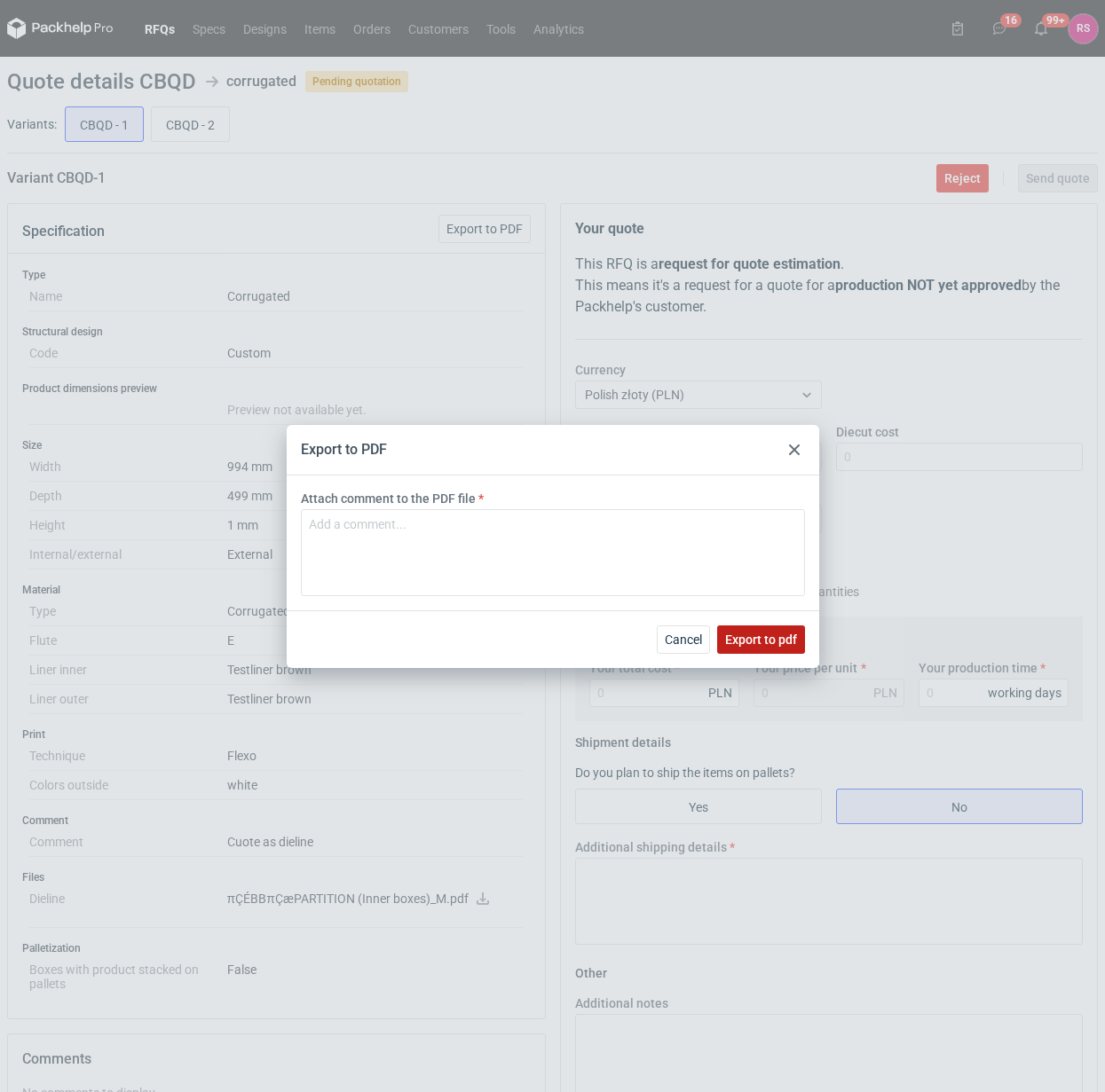
click at [759, 637] on span "Export to pdf" at bounding box center [761, 639] width 72 height 13
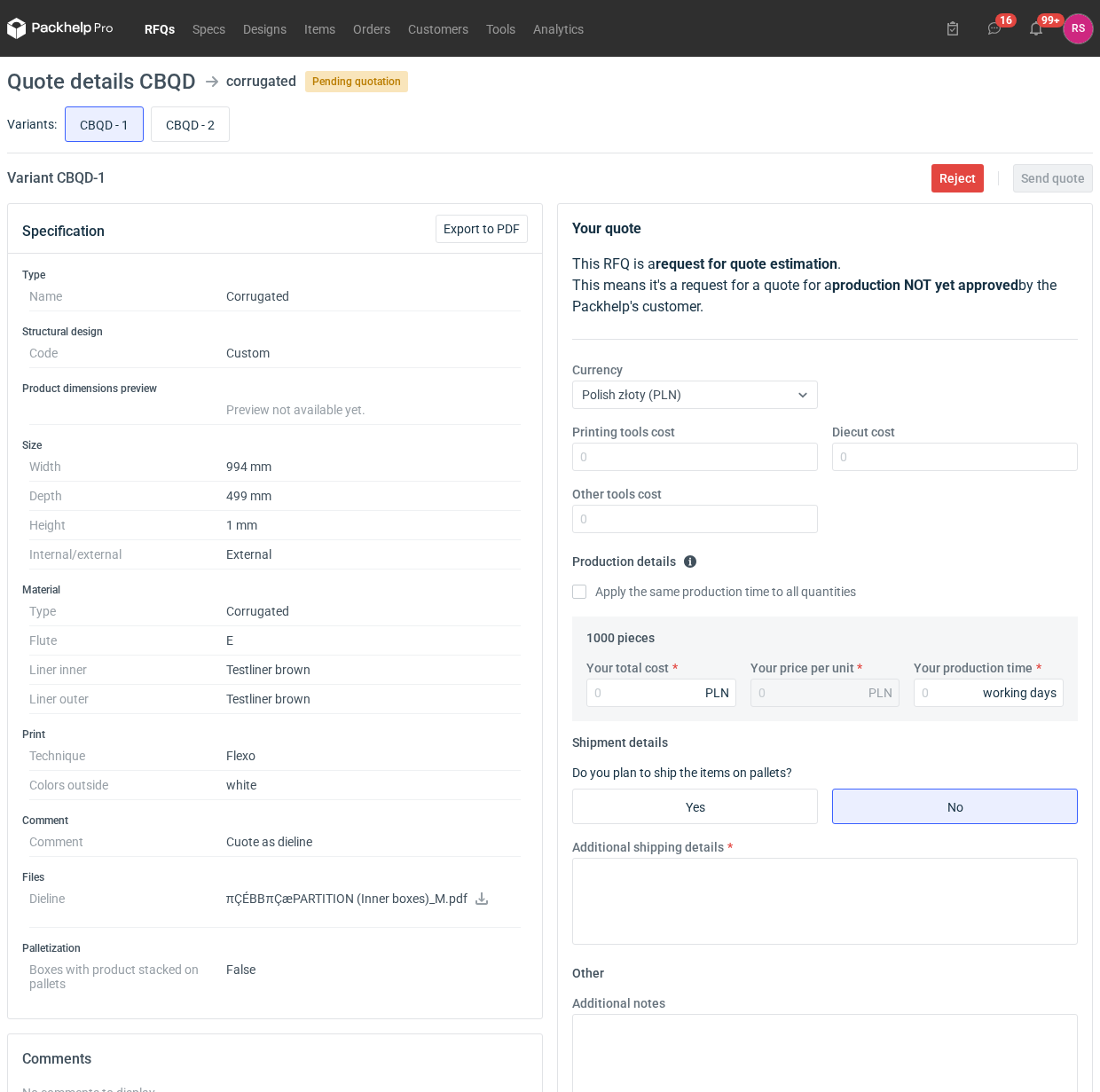
click at [476, 899] on icon at bounding box center [482, 899] width 15 height 13
click at [192, 124] on input "CBQD - 2" at bounding box center [189, 124] width 77 height 34
radio input "true"
click at [493, 231] on span "Export to PDF" at bounding box center [482, 228] width 77 height 13
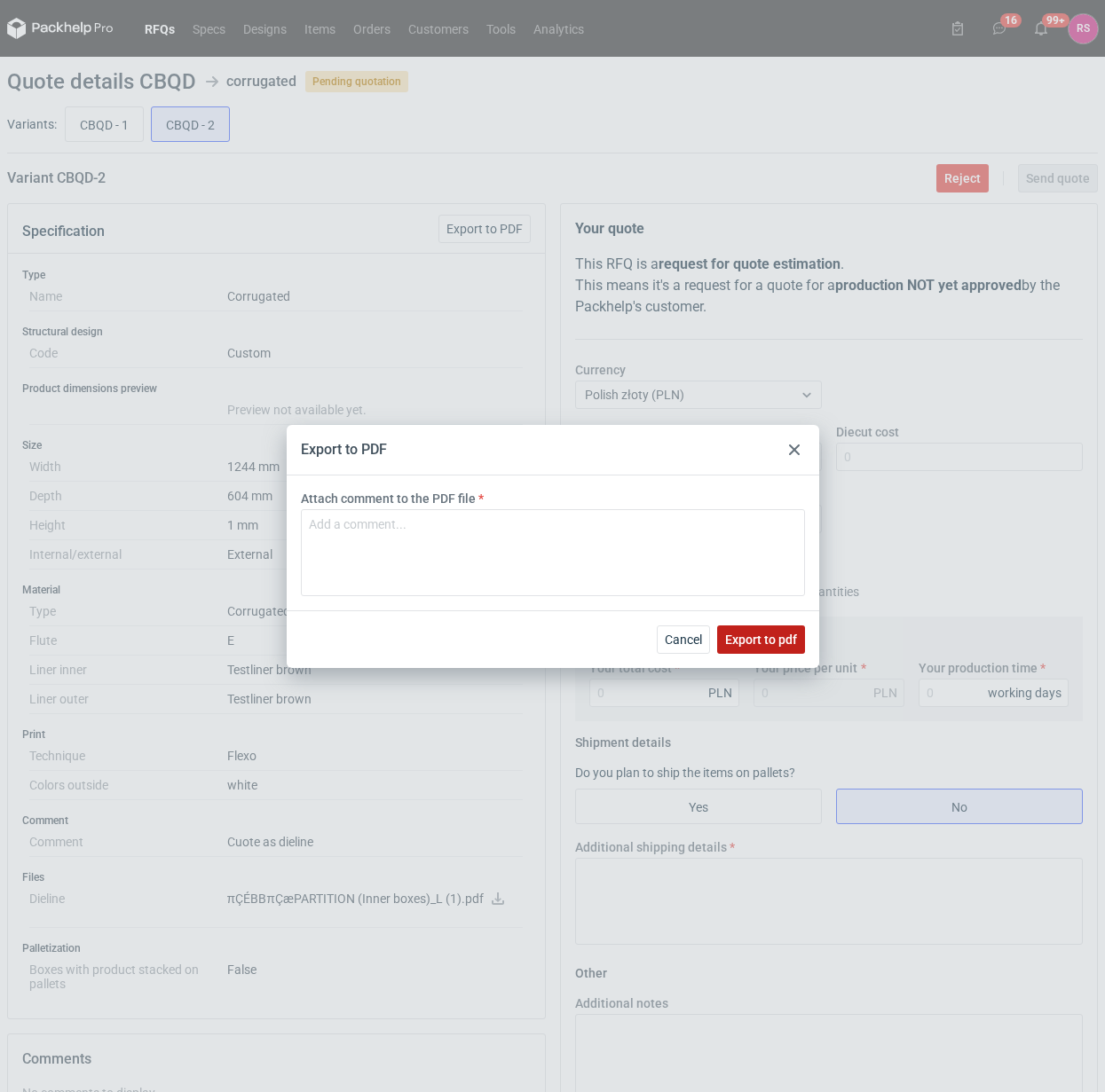
click at [762, 633] on span "Export to pdf" at bounding box center [761, 639] width 72 height 13
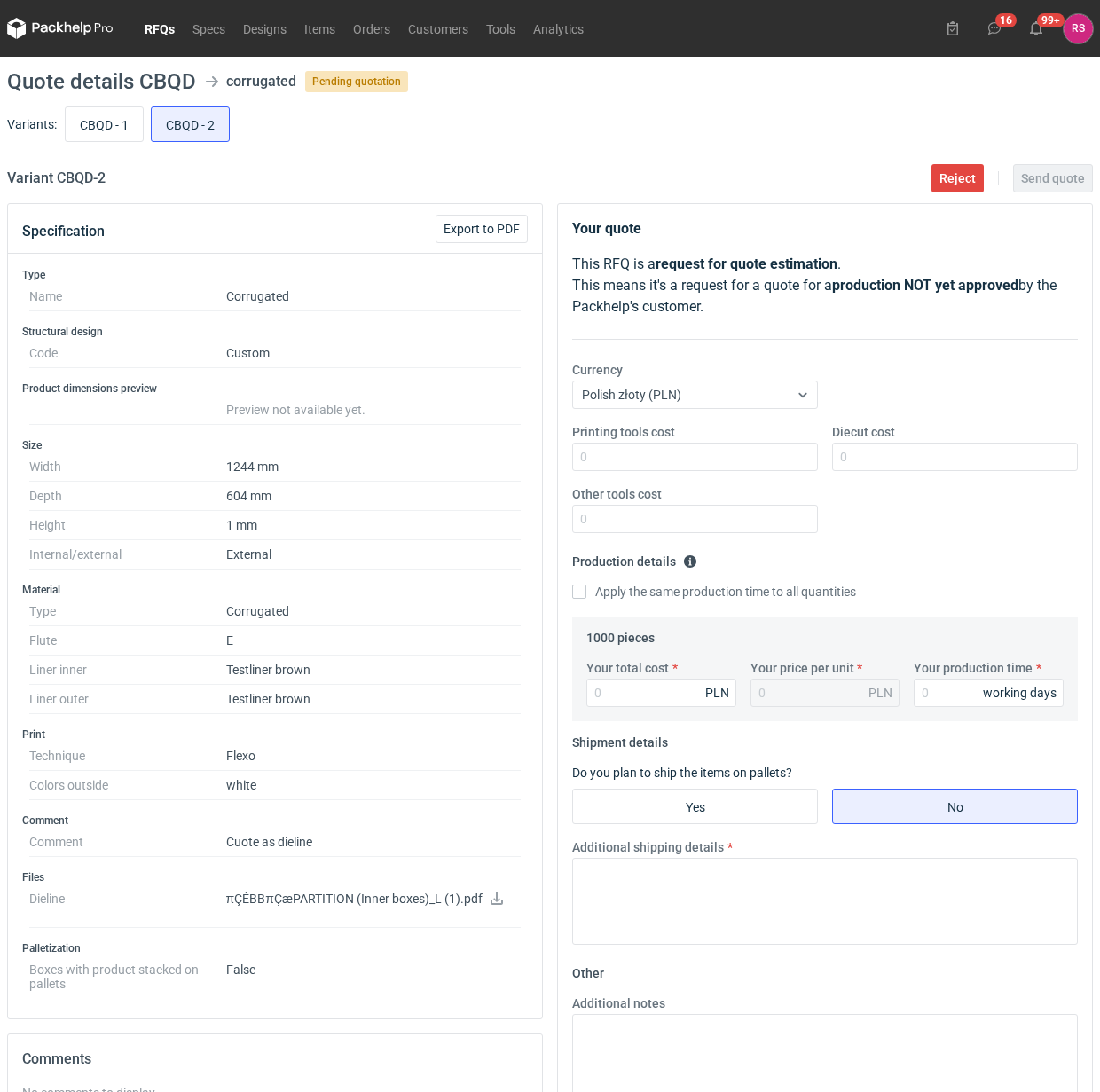
click at [491, 903] on icon at bounding box center [497, 899] width 15 height 13
